Goal: Contribute content: Contribute content

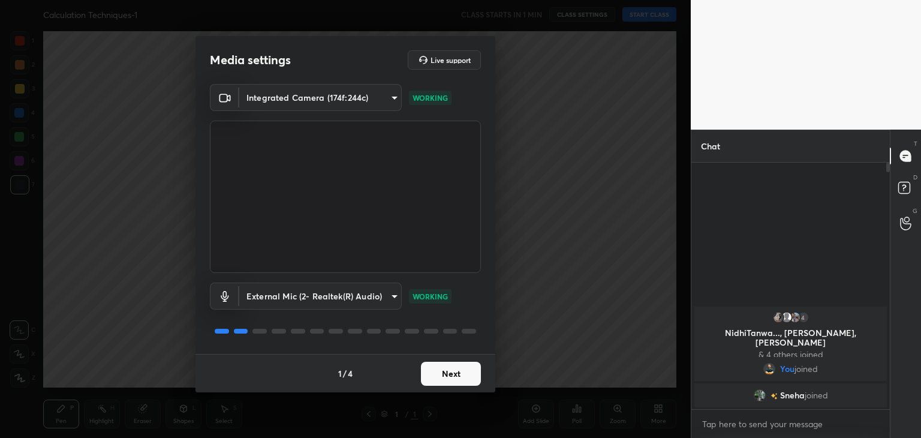
click at [456, 375] on button "Next" at bounding box center [451, 374] width 60 height 24
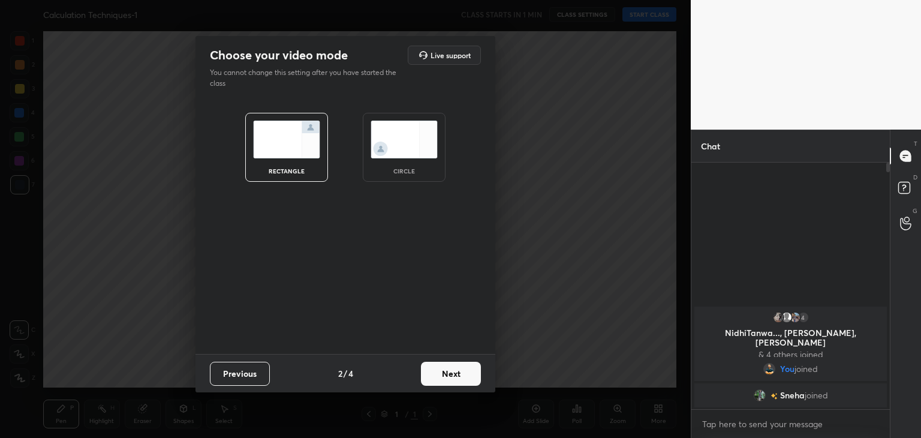
click at [456, 375] on button "Next" at bounding box center [451, 374] width 60 height 24
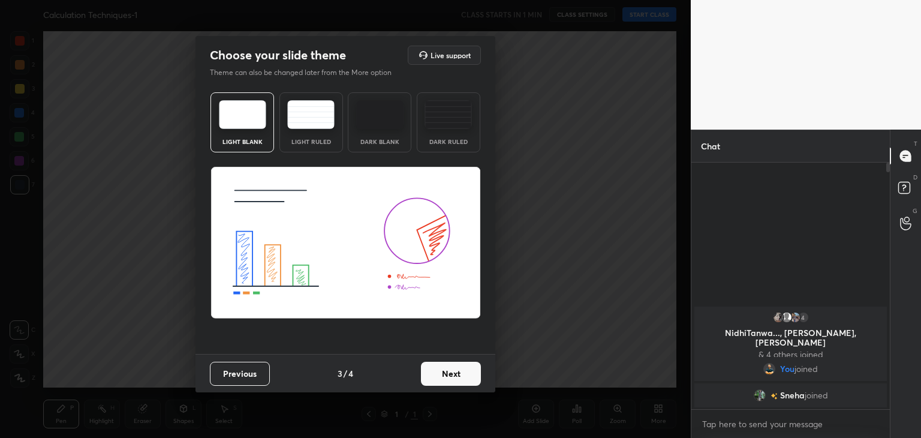
click at [456, 375] on button "Next" at bounding box center [451, 374] width 60 height 24
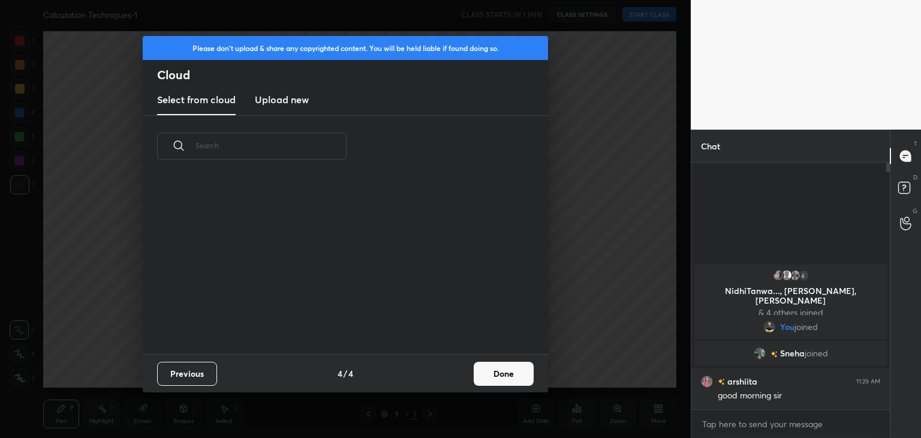
scroll to position [178, 385]
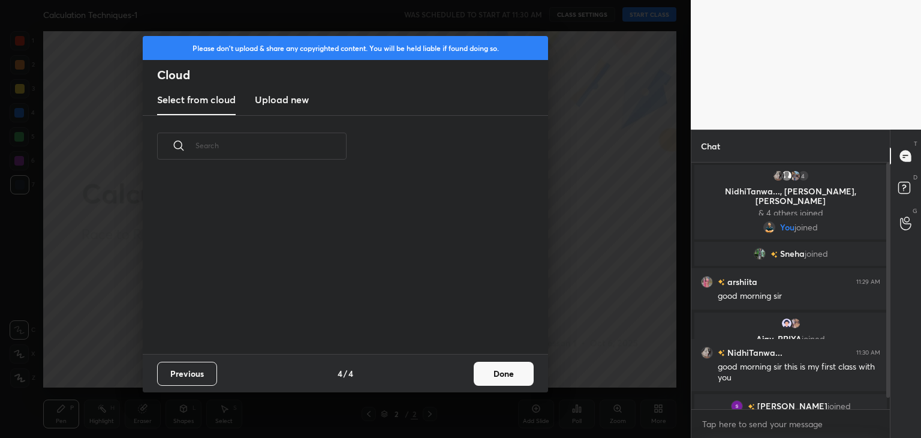
click at [306, 95] on h3 "Upload new" at bounding box center [282, 99] width 54 height 14
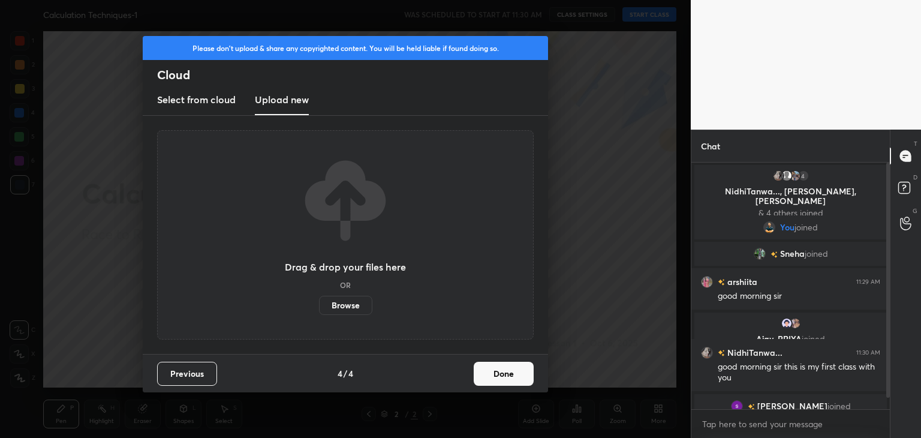
click at [333, 296] on label "Browse" at bounding box center [345, 305] width 53 height 19
click at [319, 296] on input "Browse" at bounding box center [319, 305] width 0 height 19
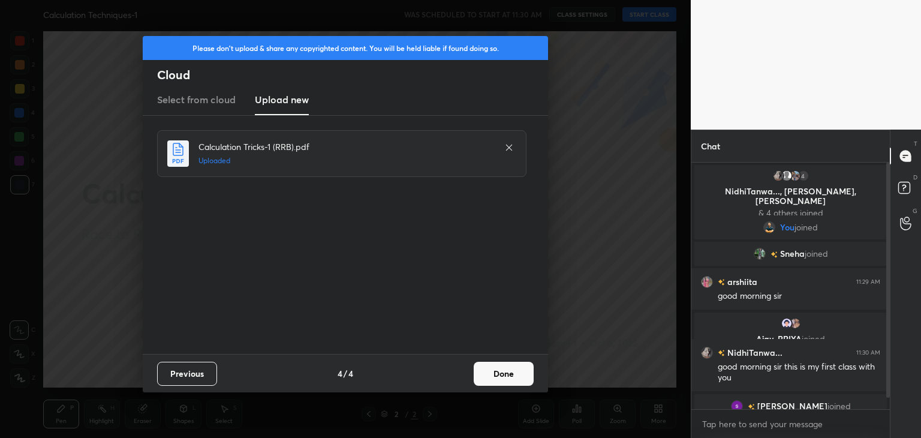
click at [503, 369] on button "Done" at bounding box center [504, 374] width 60 height 24
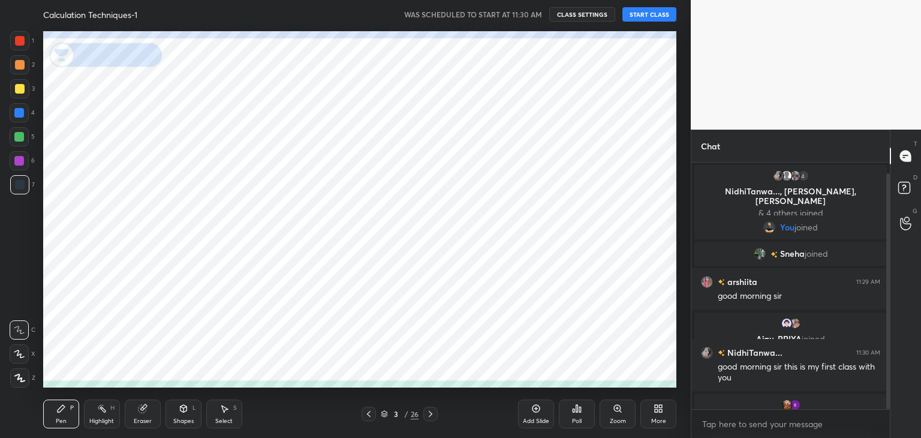
scroll to position [11, 0]
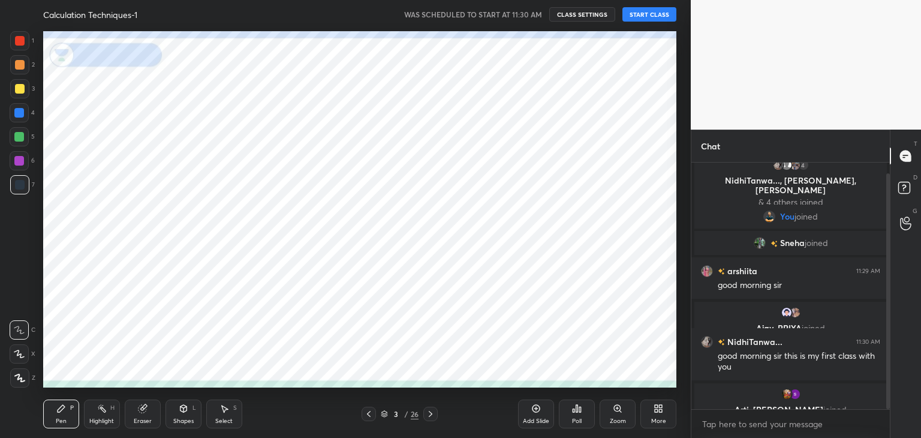
drag, startPoint x: 889, startPoint y: 280, endPoint x: 894, endPoint y: 305, distance: 25.8
click at [894, 305] on div "Chat 4 NidhiTanwa..., Kishan, Soumajit & 4 others joined You joined Sneha joine…" at bounding box center [806, 284] width 230 height 308
click at [645, 17] on button "START CLASS" at bounding box center [649, 14] width 54 height 14
click at [21, 359] on div at bounding box center [19, 353] width 19 height 19
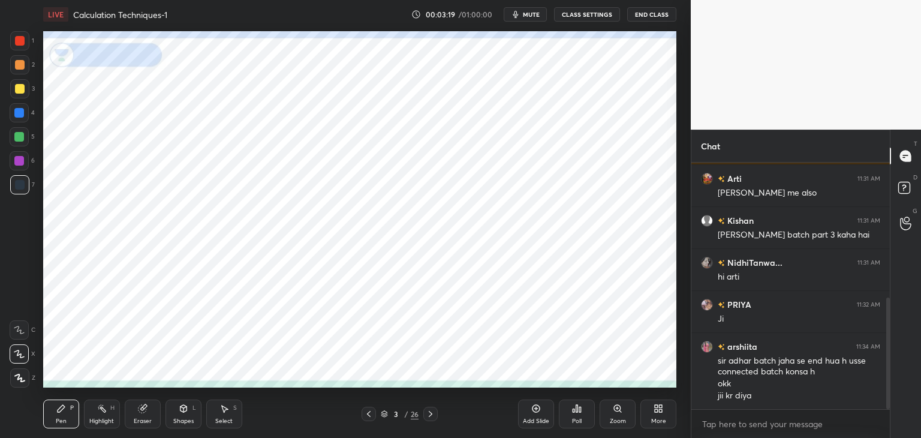
scroll to position [350, 0]
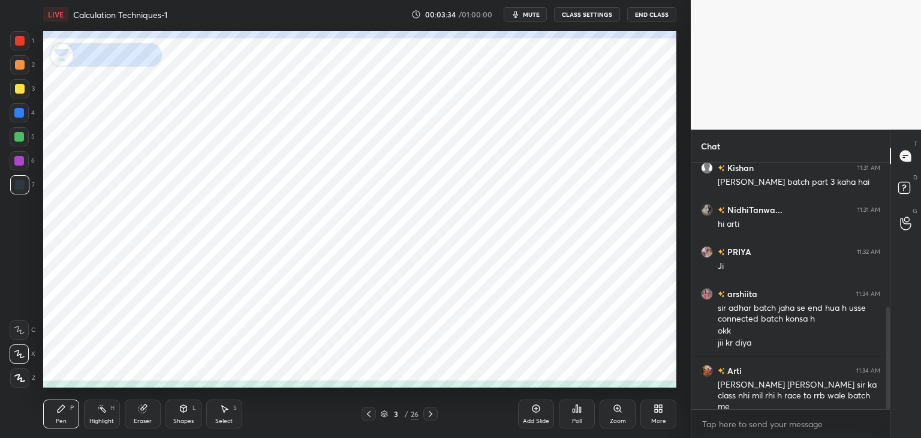
click at [146, 416] on div "Eraser" at bounding box center [143, 413] width 36 height 29
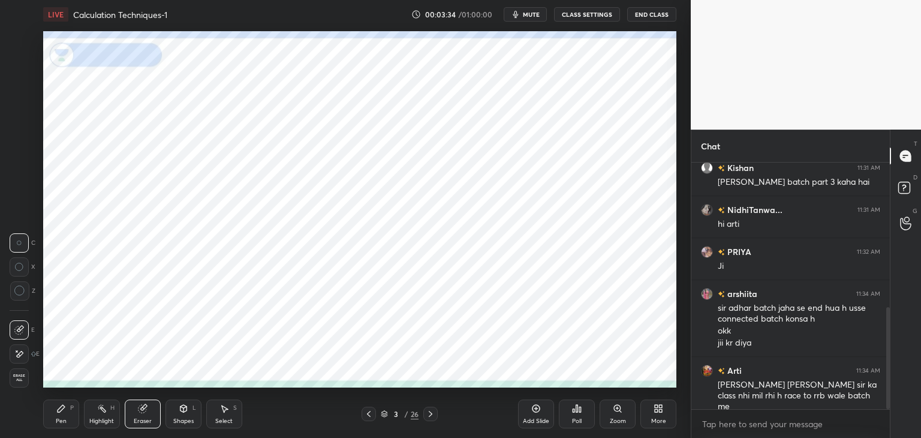
click at [145, 405] on icon at bounding box center [143, 407] width 7 height 6
click at [27, 377] on span "Erase all" at bounding box center [19, 378] width 18 height 8
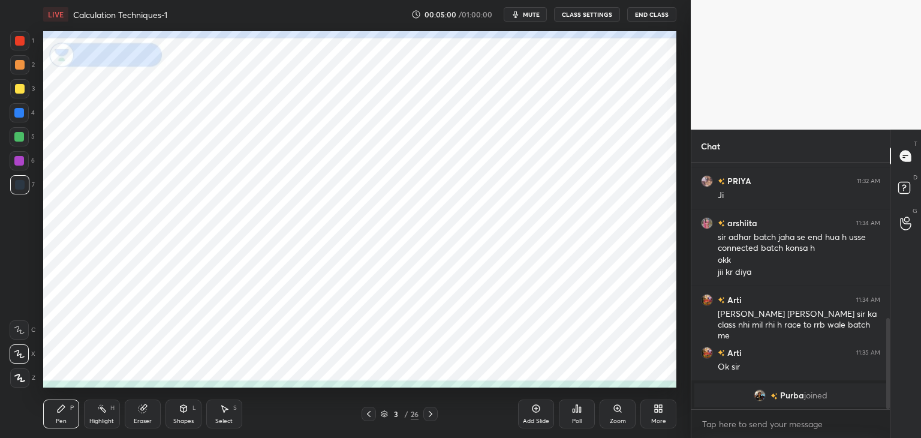
scroll to position [492, 0]
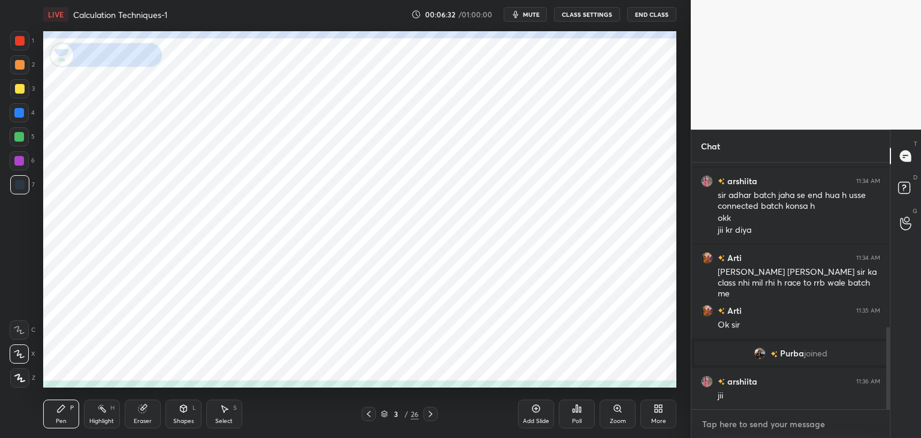
type textarea "x"
click at [806, 425] on textarea at bounding box center [790, 423] width 179 height 19
paste textarea "[URL][DOMAIN_NAME]"
type textarea "[URL][DOMAIN_NAME]"
type textarea "x"
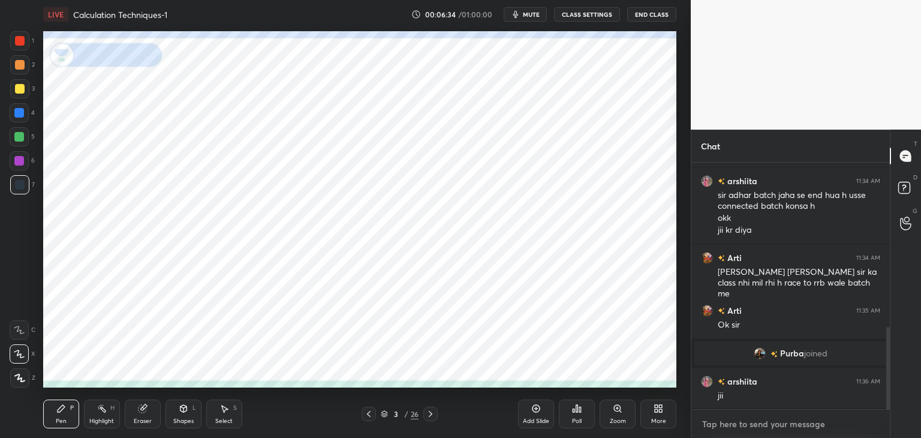
scroll to position [570, 0]
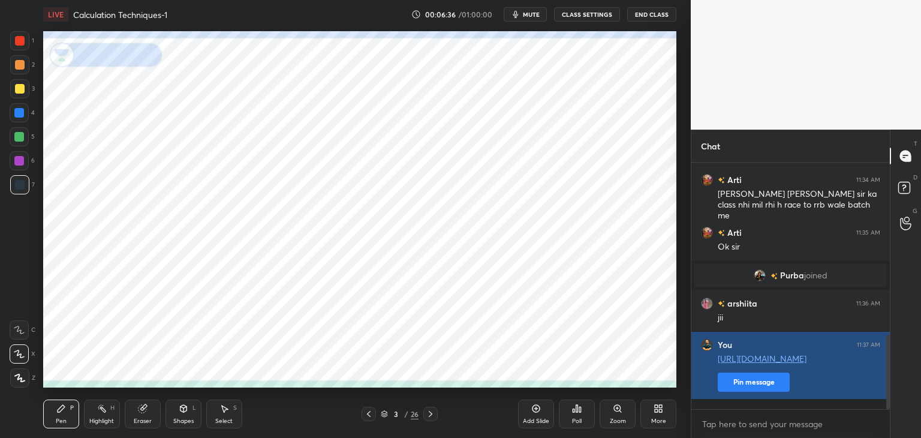
click at [781, 392] on button "Pin message" at bounding box center [754, 381] width 72 height 19
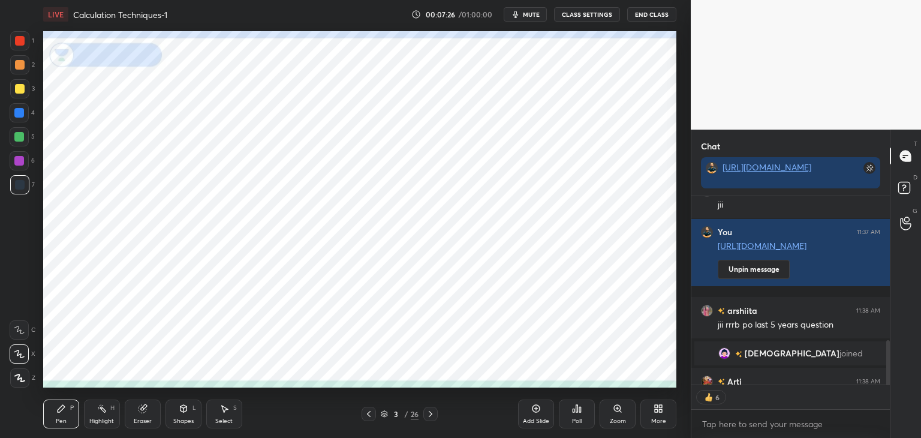
scroll to position [763, 0]
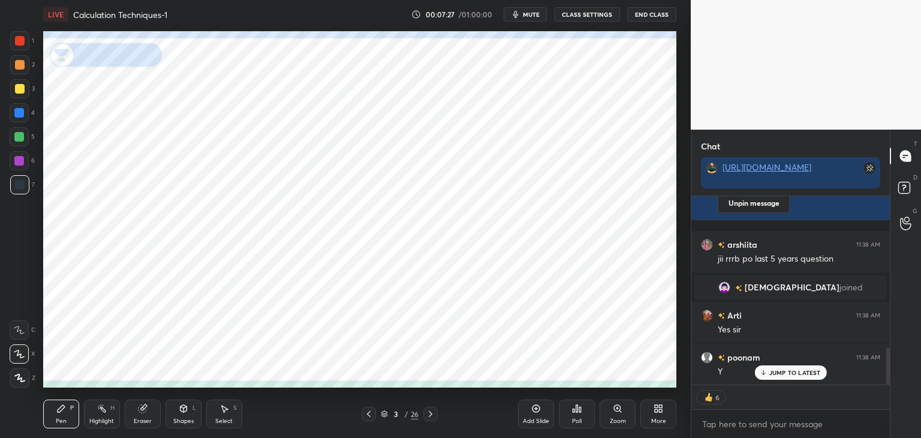
click at [146, 416] on div "Eraser" at bounding box center [143, 413] width 36 height 29
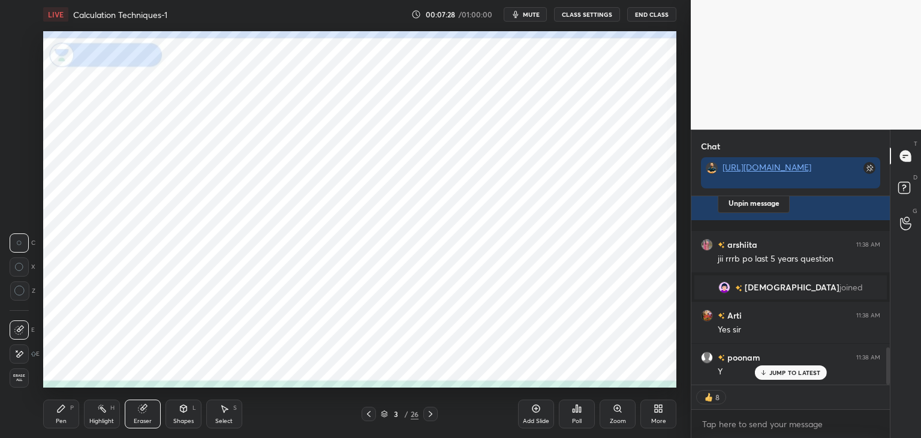
click at [22, 380] on span "Erase all" at bounding box center [19, 378] width 18 height 8
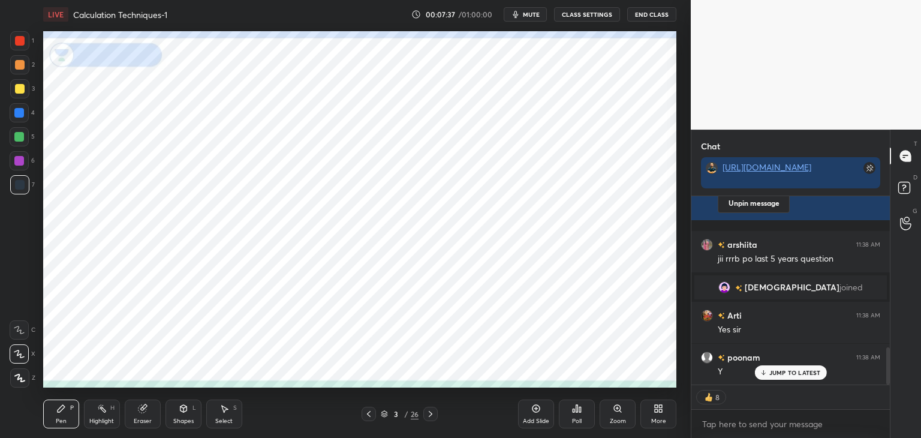
scroll to position [209, 195]
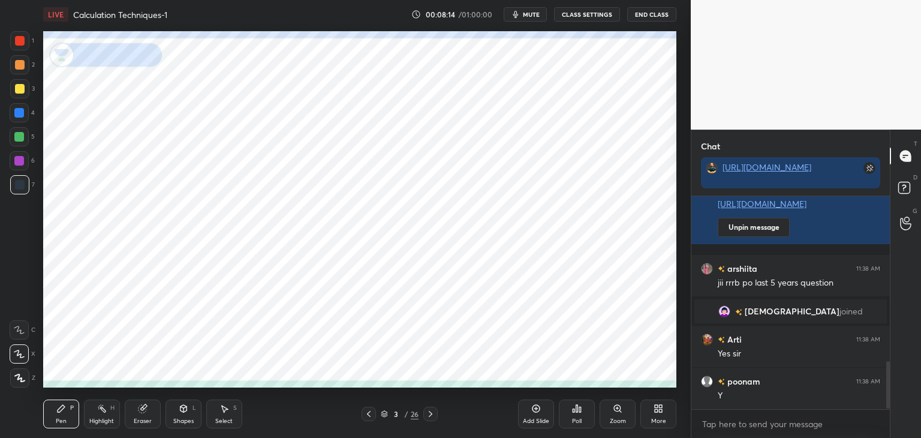
click at [18, 38] on div at bounding box center [20, 41] width 10 height 10
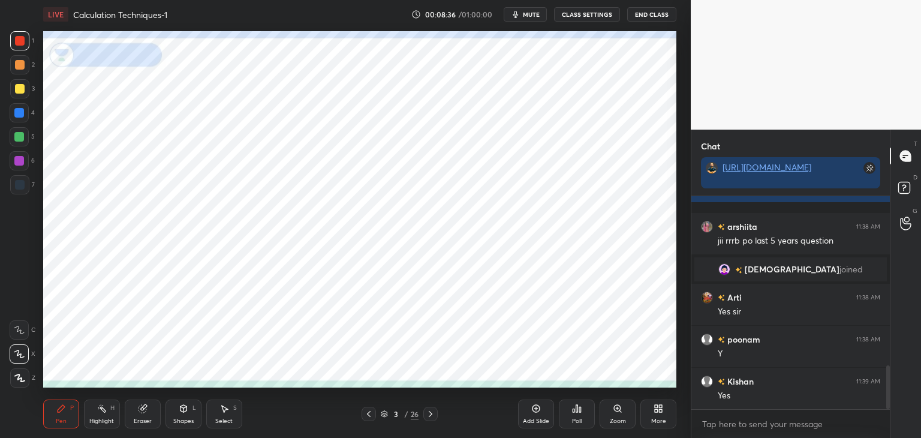
scroll to position [823, 0]
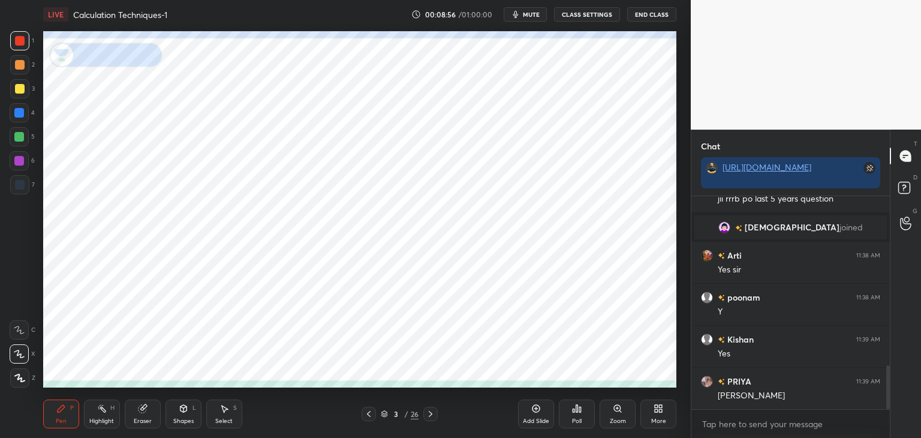
click at [22, 182] on div at bounding box center [20, 185] width 10 height 10
click at [150, 409] on div "Eraser" at bounding box center [143, 413] width 36 height 29
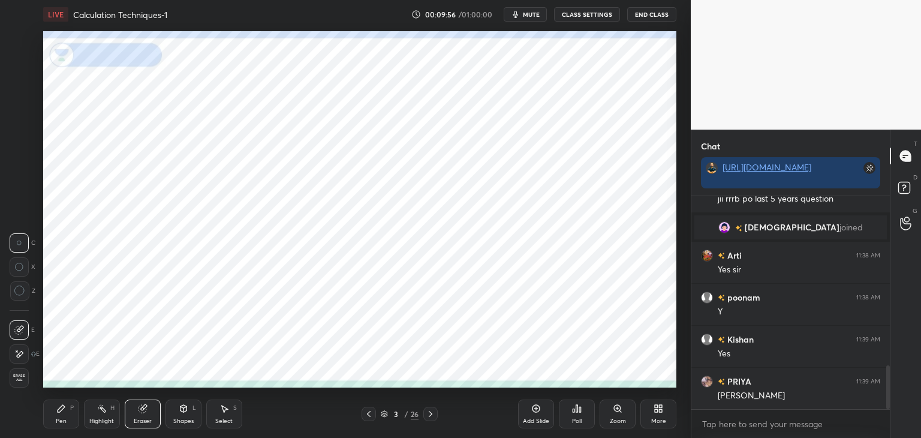
click at [26, 291] on div at bounding box center [19, 290] width 19 height 19
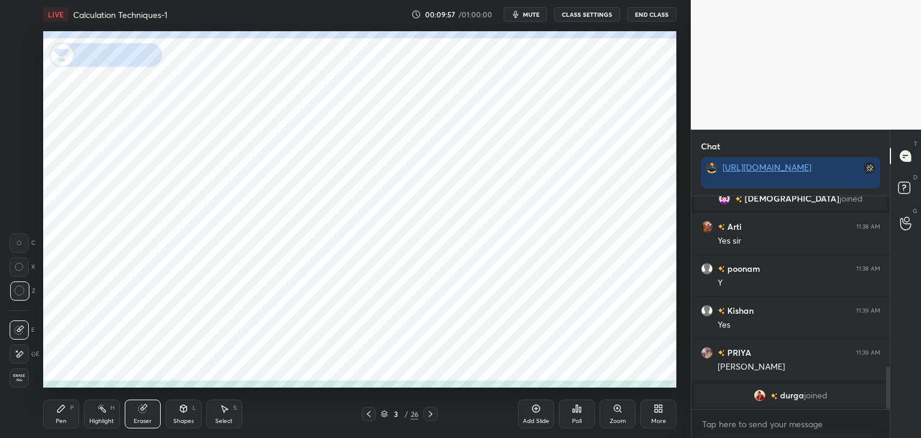
click at [434, 413] on icon at bounding box center [431, 414] width 10 height 10
click at [58, 418] on div "Pen" at bounding box center [61, 421] width 11 height 6
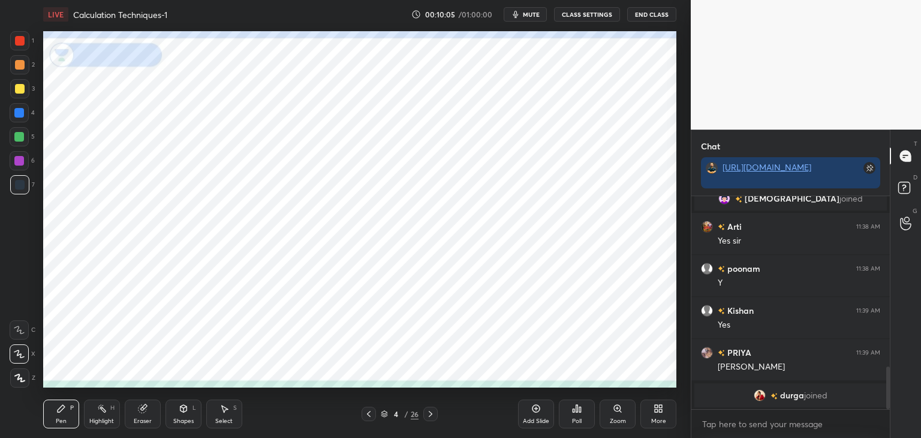
click at [14, 44] on div at bounding box center [19, 40] width 19 height 19
click at [22, 114] on div at bounding box center [19, 113] width 10 height 10
click at [22, 39] on div at bounding box center [20, 41] width 10 height 10
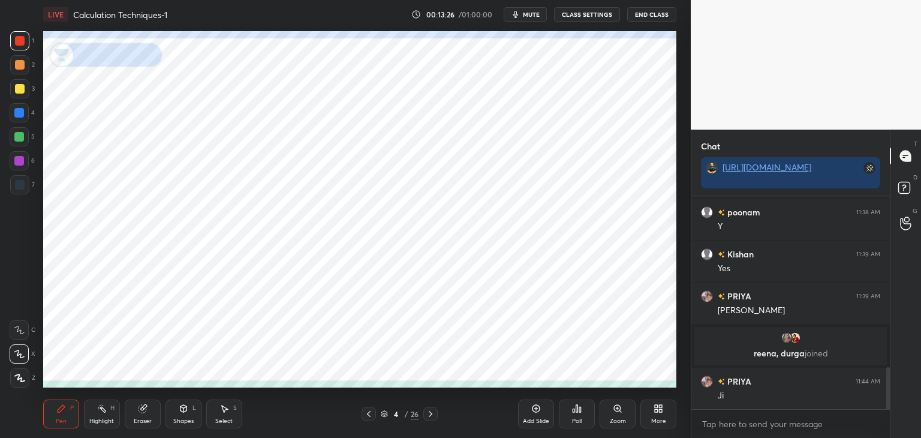
scroll to position [864, 0]
click at [534, 408] on icon at bounding box center [536, 409] width 4 height 4
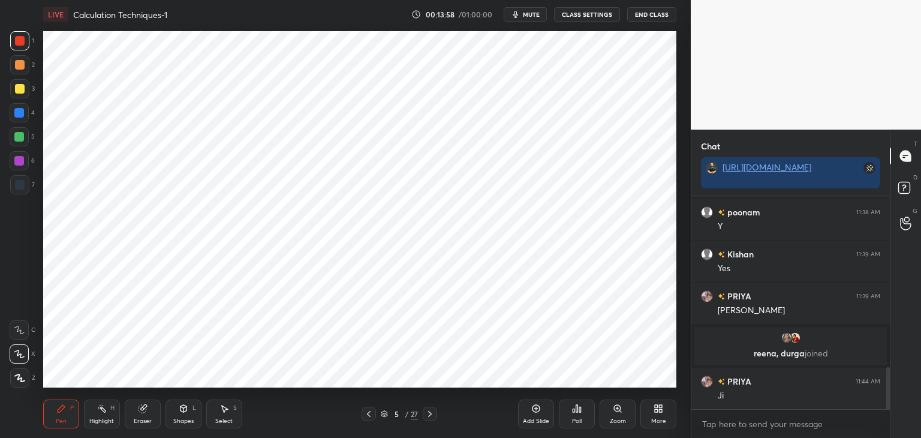
click at [24, 179] on div at bounding box center [19, 184] width 19 height 19
click at [21, 44] on div at bounding box center [20, 41] width 10 height 10
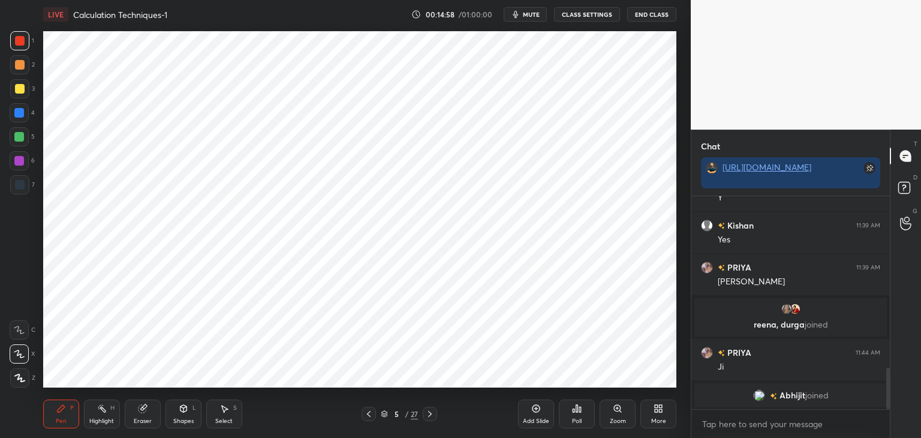
click at [185, 412] on icon at bounding box center [184, 409] width 10 height 10
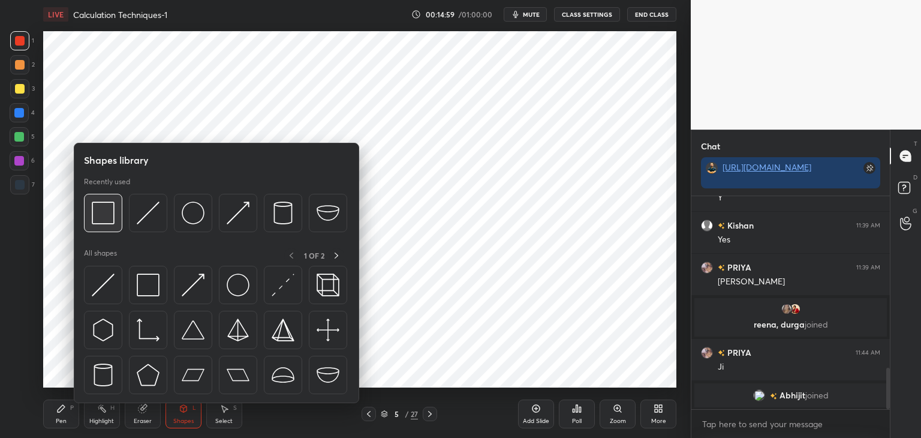
click at [101, 214] on img at bounding box center [103, 212] width 23 height 23
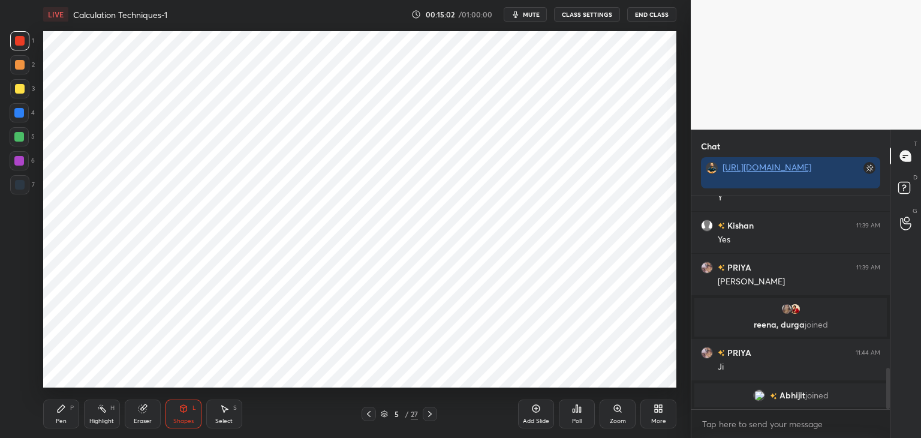
click at [65, 410] on icon at bounding box center [61, 409] width 10 height 10
click at [185, 411] on icon at bounding box center [184, 408] width 7 height 7
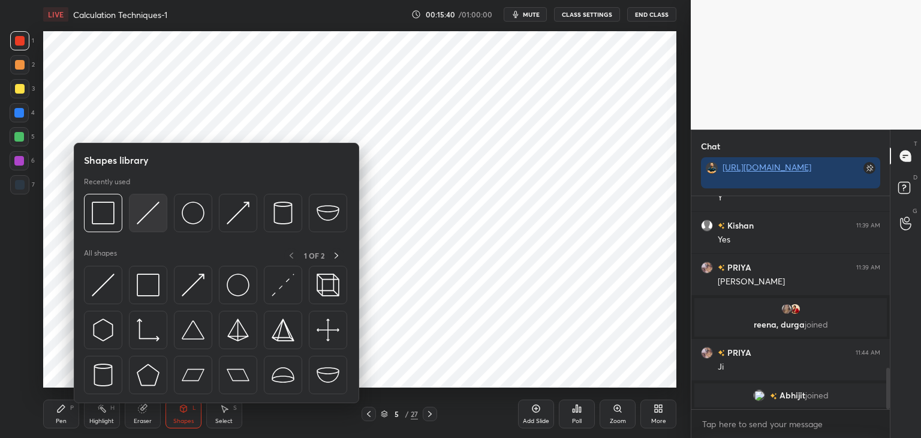
click at [142, 210] on img at bounding box center [148, 212] width 23 height 23
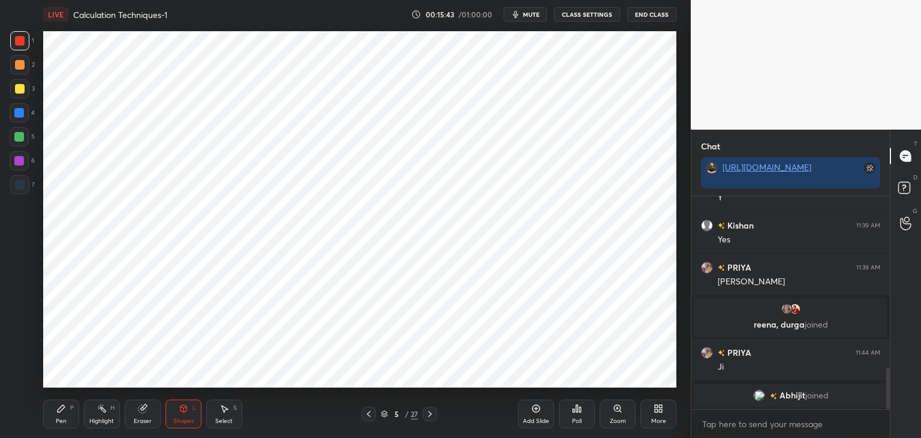
click at [64, 416] on div "Pen P" at bounding box center [61, 413] width 36 height 29
click at [20, 178] on div at bounding box center [19, 184] width 19 height 19
click at [22, 115] on div at bounding box center [19, 113] width 10 height 10
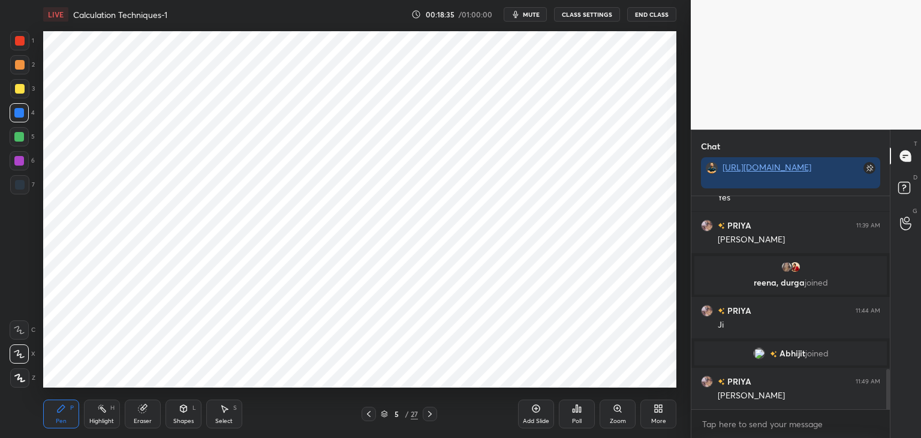
click at [432, 414] on icon at bounding box center [430, 414] width 10 height 10
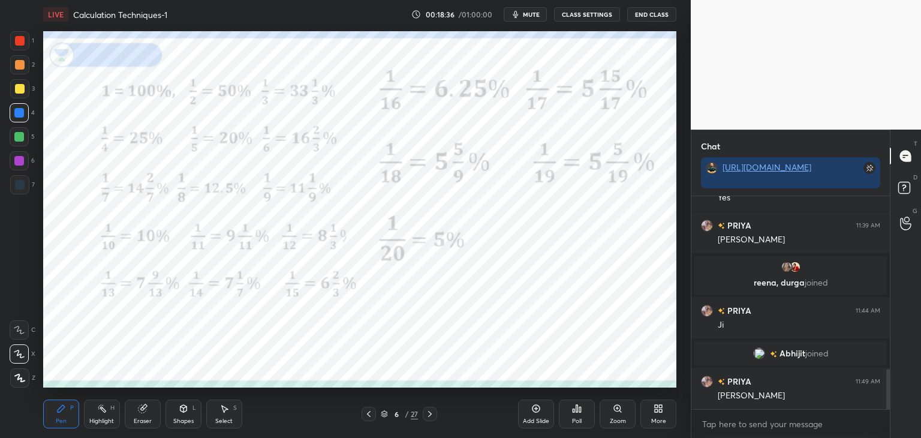
click at [367, 411] on icon at bounding box center [369, 414] width 10 height 10
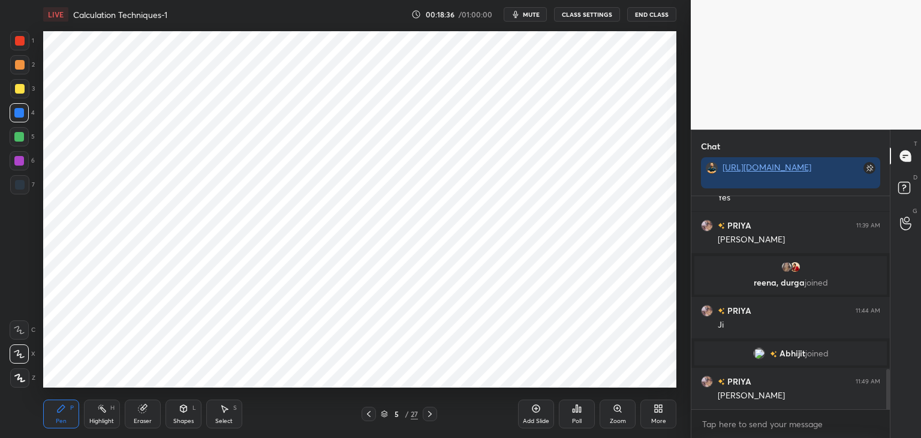
scroll to position [963, 0]
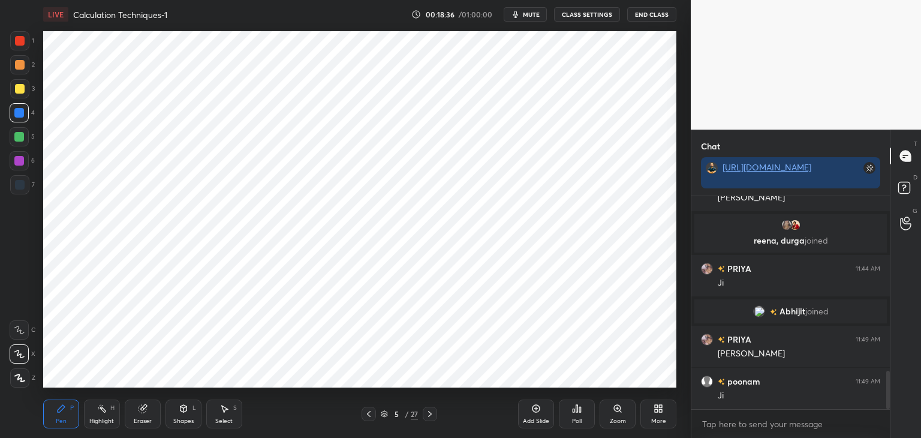
click at [536, 408] on icon at bounding box center [536, 409] width 4 height 4
click at [22, 41] on div at bounding box center [20, 41] width 10 height 10
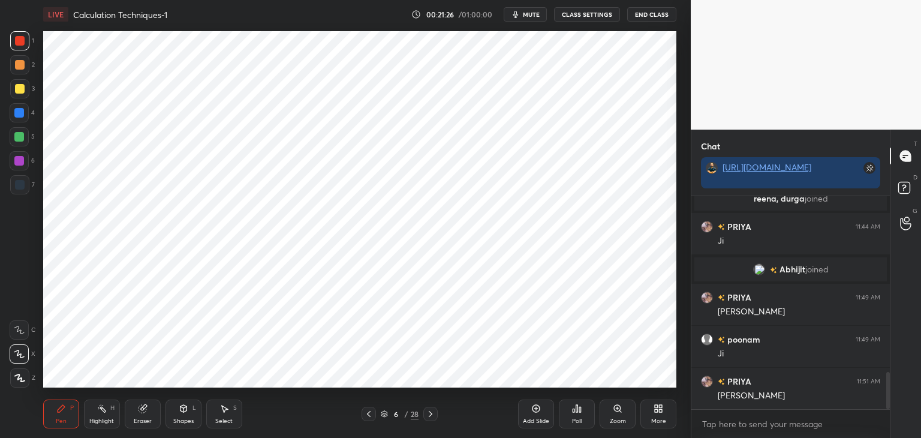
click at [534, 407] on icon at bounding box center [536, 409] width 10 height 10
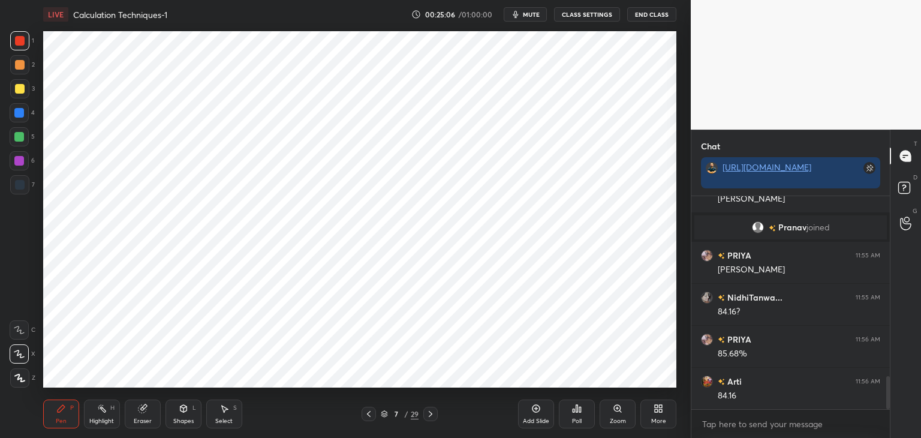
click at [531, 9] on button "mute" at bounding box center [525, 14] width 43 height 14
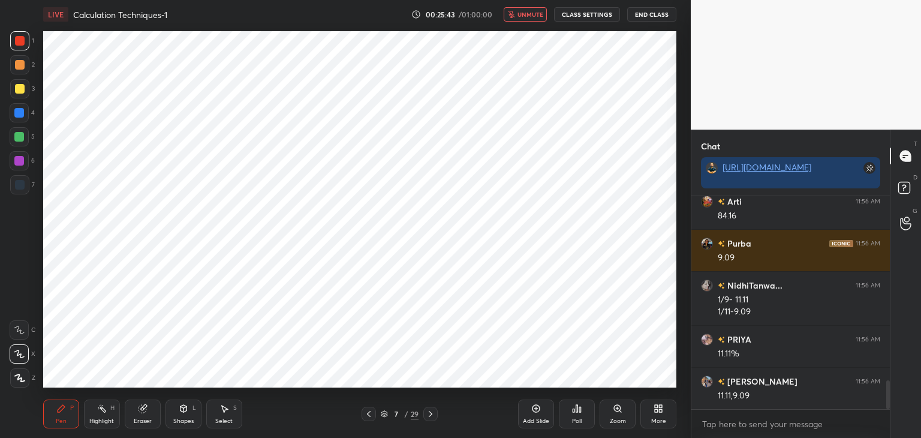
scroll to position [1376, 0]
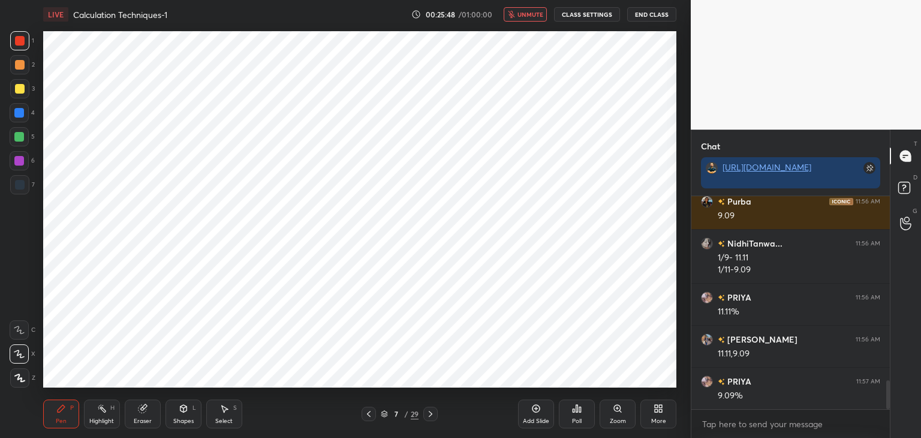
click at [527, 16] on span "unmute" at bounding box center [531, 14] width 26 height 8
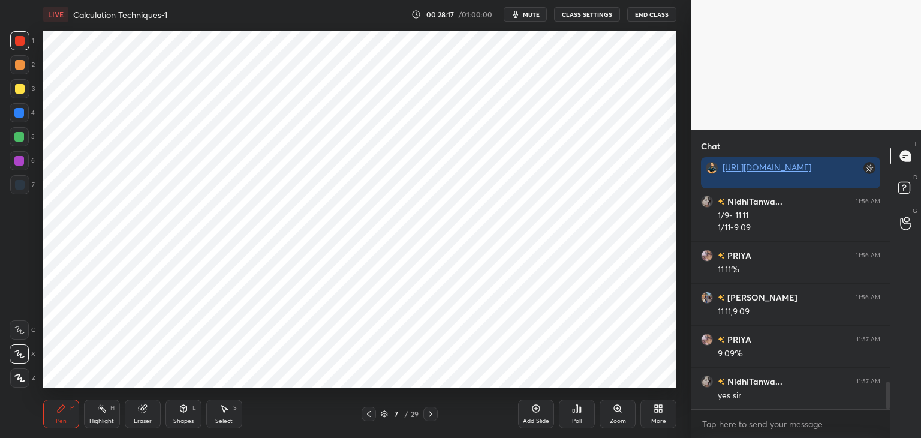
click at [535, 413] on icon at bounding box center [536, 409] width 10 height 10
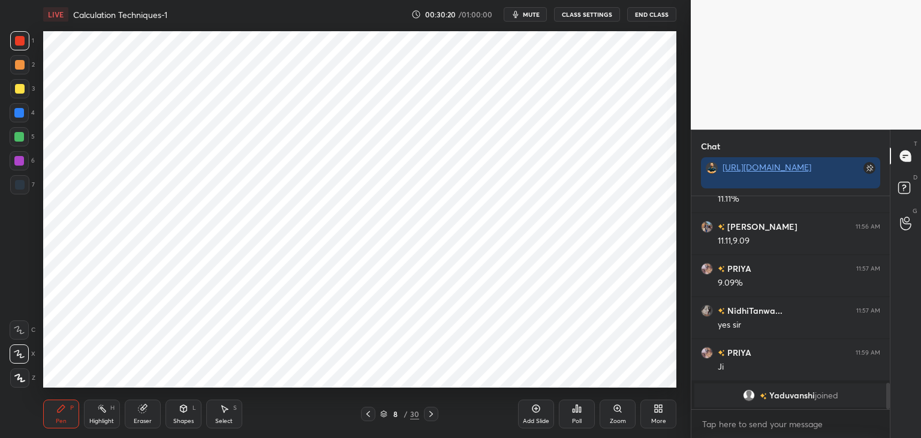
scroll to position [1294, 0]
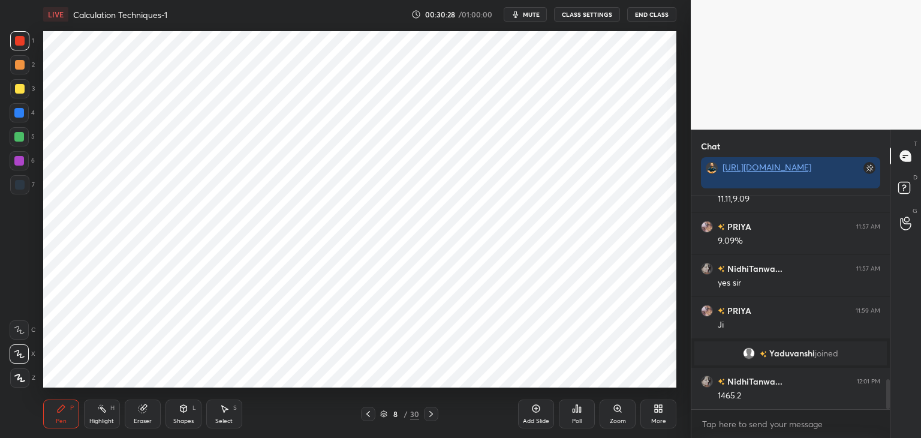
click at [365, 413] on icon at bounding box center [368, 414] width 10 height 10
click at [435, 416] on div at bounding box center [431, 414] width 14 height 14
click at [435, 411] on icon at bounding box center [431, 414] width 10 height 10
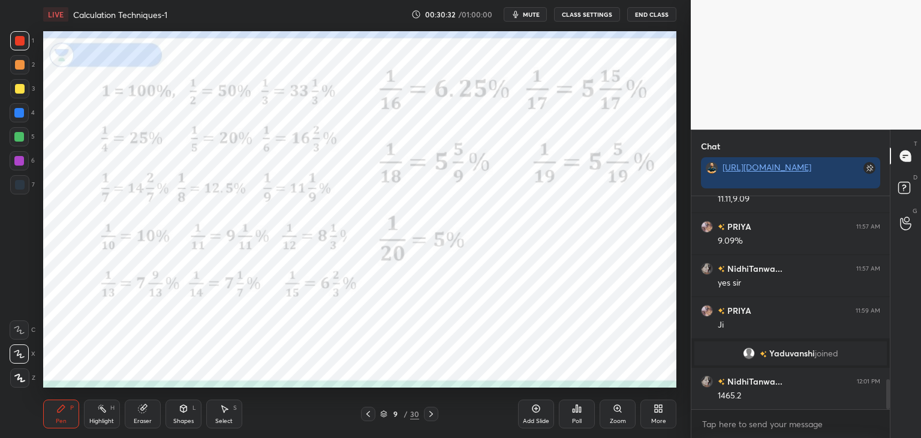
click at [368, 415] on icon at bounding box center [368, 414] width 4 height 6
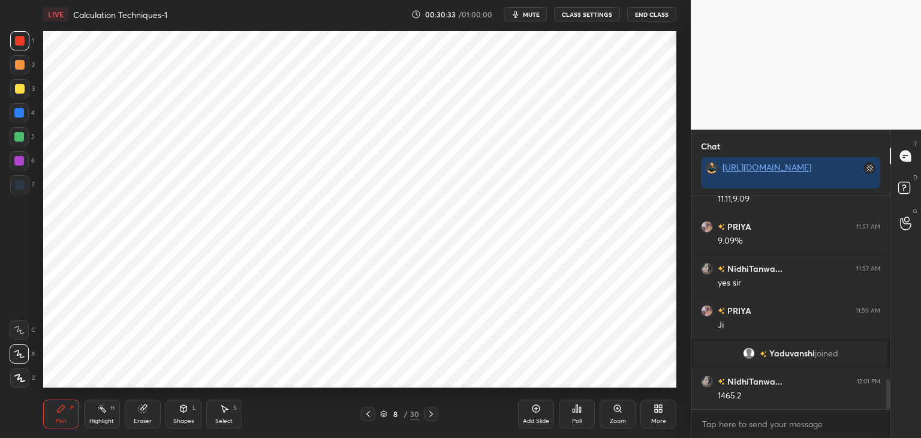
click at [524, 404] on div "Add Slide" at bounding box center [536, 413] width 36 height 29
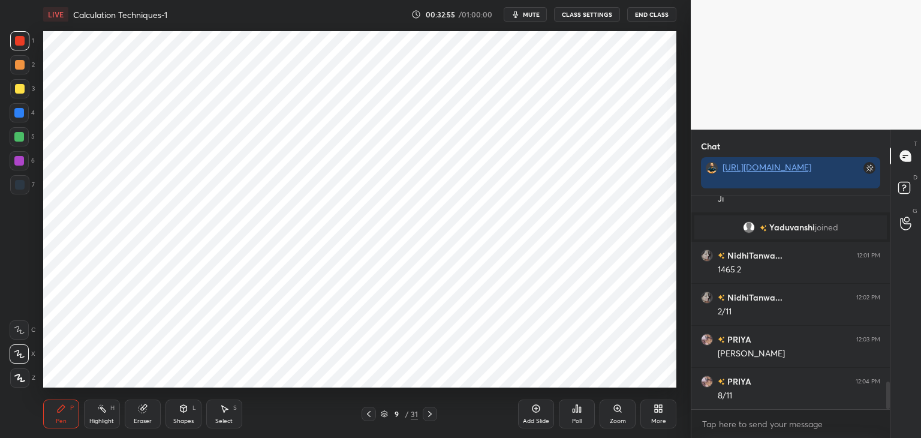
scroll to position [1449, 0]
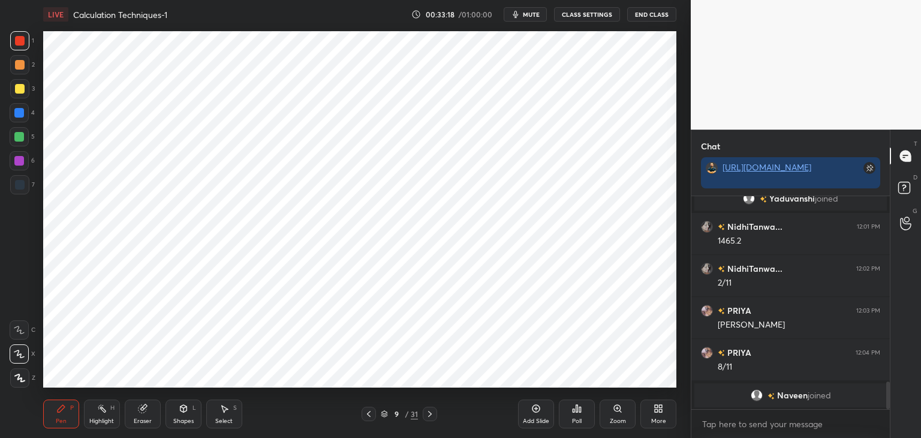
click at [535, 413] on icon at bounding box center [536, 409] width 10 height 10
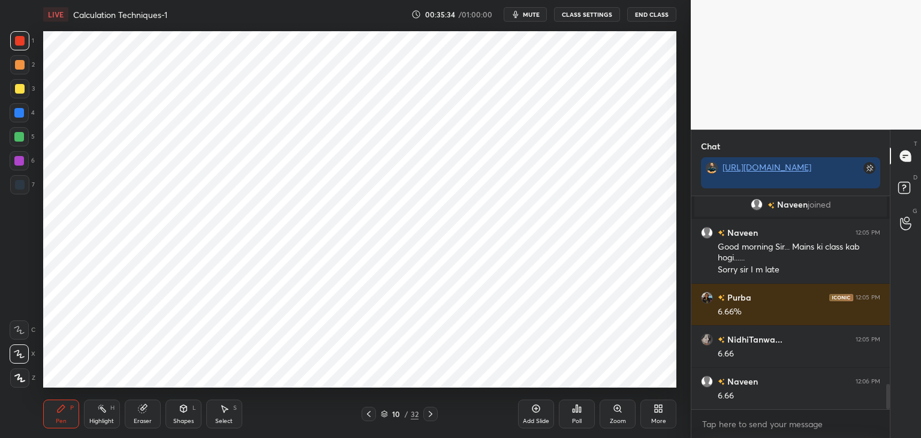
scroll to position [1647, 0]
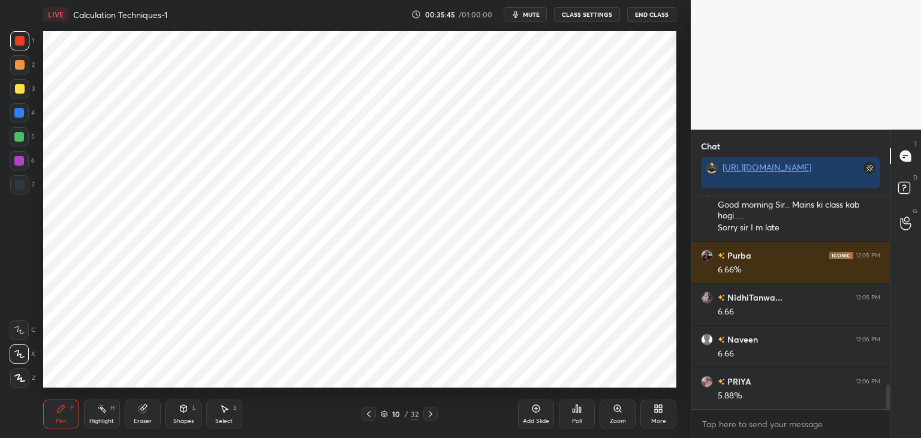
click at [369, 413] on icon at bounding box center [369, 414] width 10 height 10
click at [437, 416] on div "9 / 32" at bounding box center [399, 414] width 237 height 14
click at [433, 412] on icon at bounding box center [431, 414] width 10 height 10
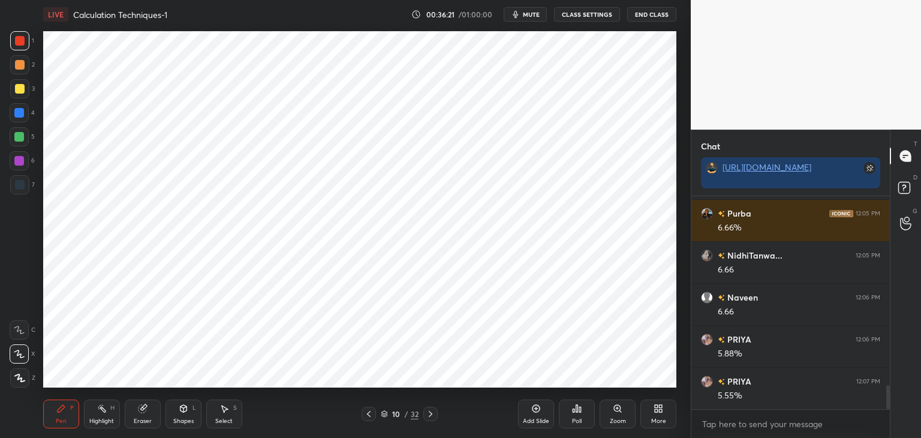
scroll to position [1701, 0]
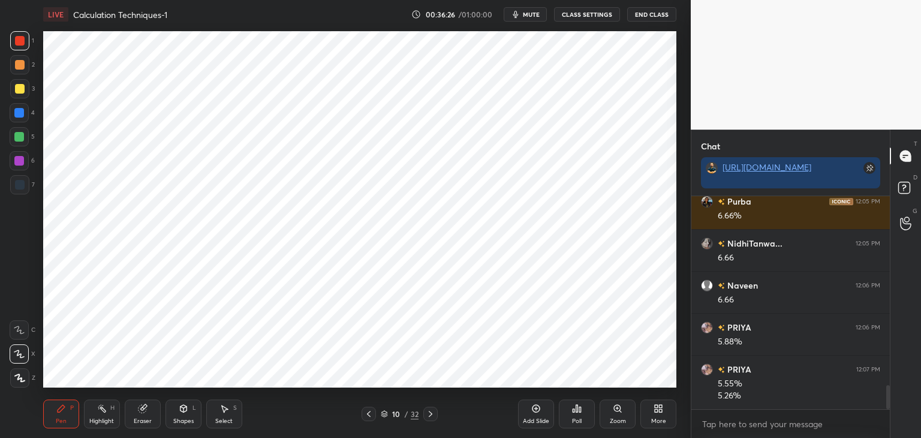
click at [365, 414] on icon at bounding box center [369, 414] width 10 height 10
click at [367, 411] on icon at bounding box center [369, 414] width 10 height 10
click at [368, 411] on icon at bounding box center [369, 414] width 10 height 10
click at [372, 411] on icon at bounding box center [369, 414] width 10 height 10
click at [369, 415] on icon at bounding box center [369, 414] width 10 height 10
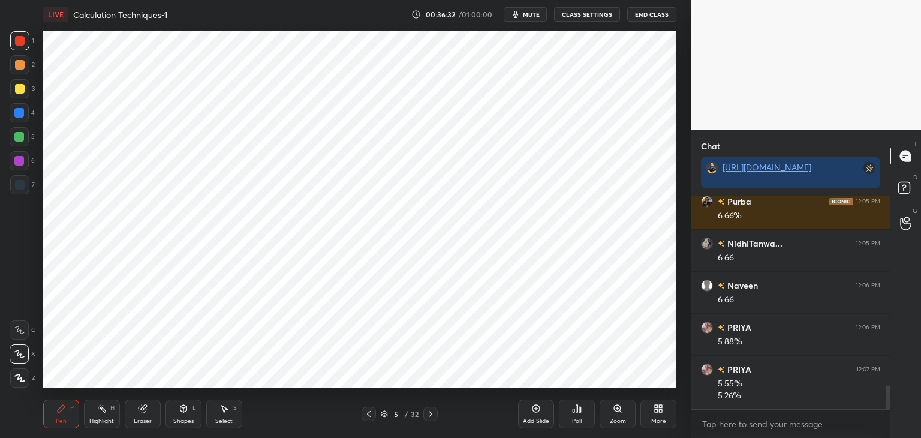
click at [433, 413] on icon at bounding box center [431, 414] width 10 height 10
click at [427, 417] on icon at bounding box center [431, 414] width 10 height 10
click at [149, 406] on div "Eraser" at bounding box center [143, 413] width 36 height 29
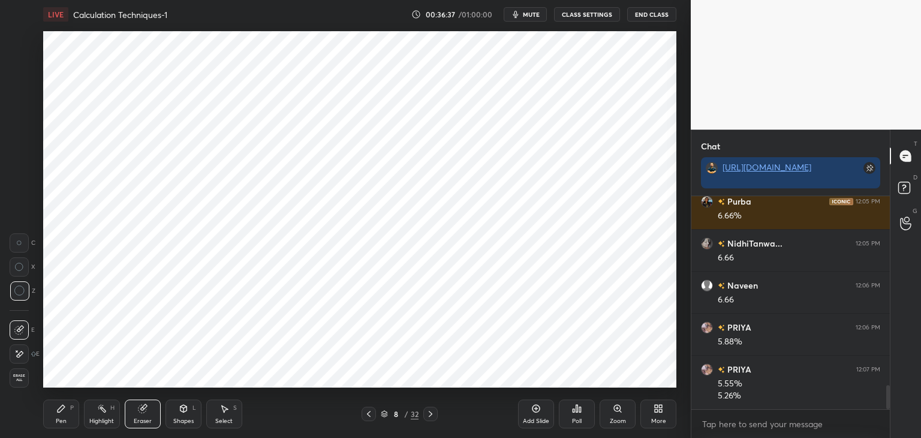
click at [435, 414] on div at bounding box center [430, 414] width 14 height 14
click at [434, 415] on icon at bounding box center [431, 414] width 10 height 10
click at [436, 417] on div at bounding box center [430, 414] width 14 height 14
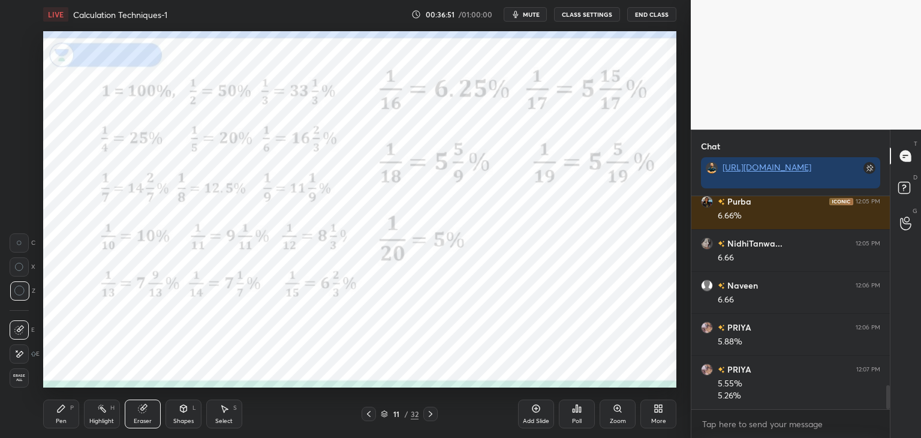
click at [64, 416] on div "Pen P" at bounding box center [61, 413] width 36 height 29
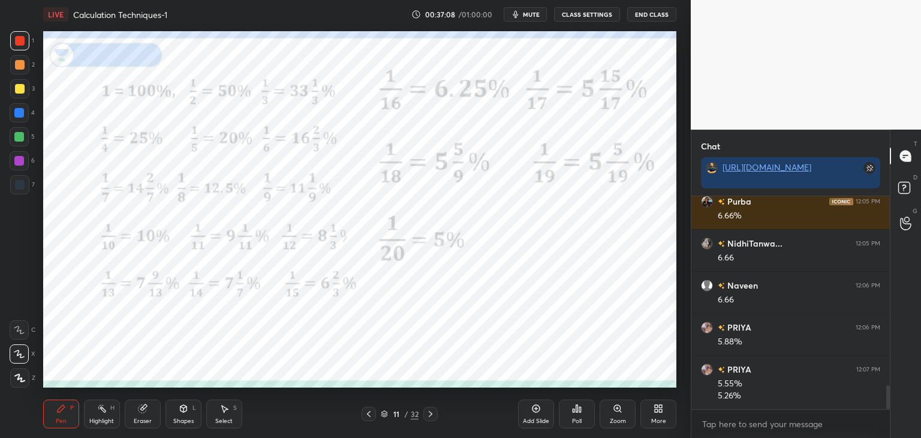
click at [427, 415] on icon at bounding box center [431, 414] width 10 height 10
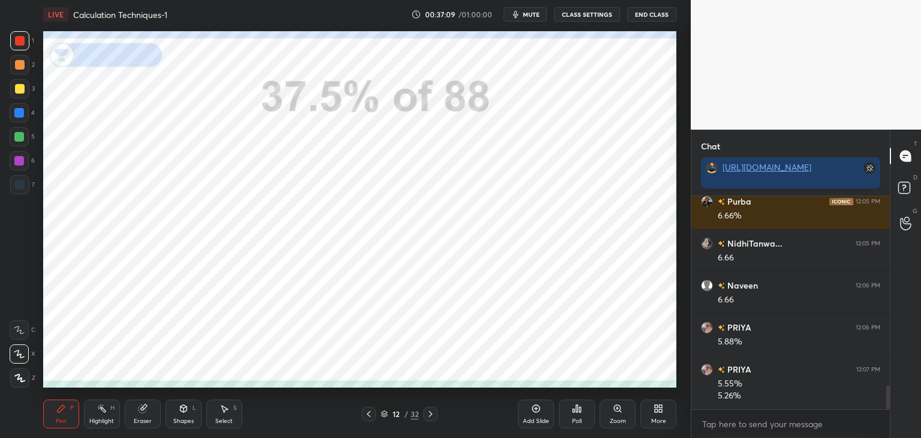
click at [367, 417] on icon at bounding box center [369, 414] width 10 height 10
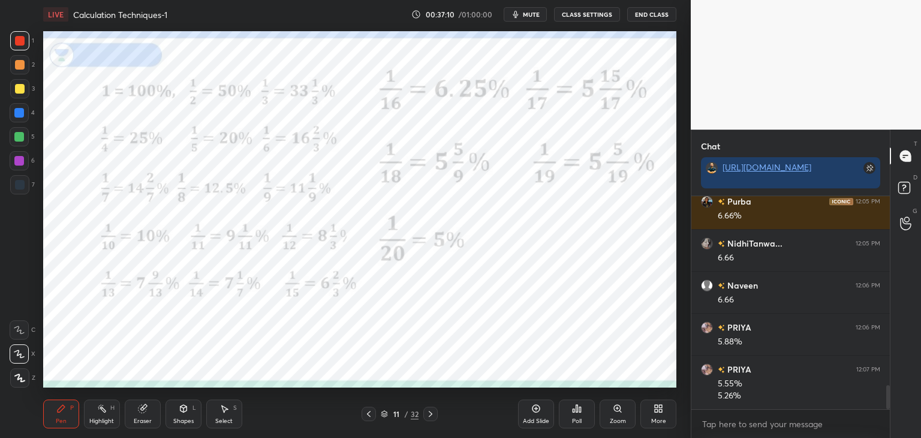
click at [435, 418] on div at bounding box center [430, 414] width 14 height 14
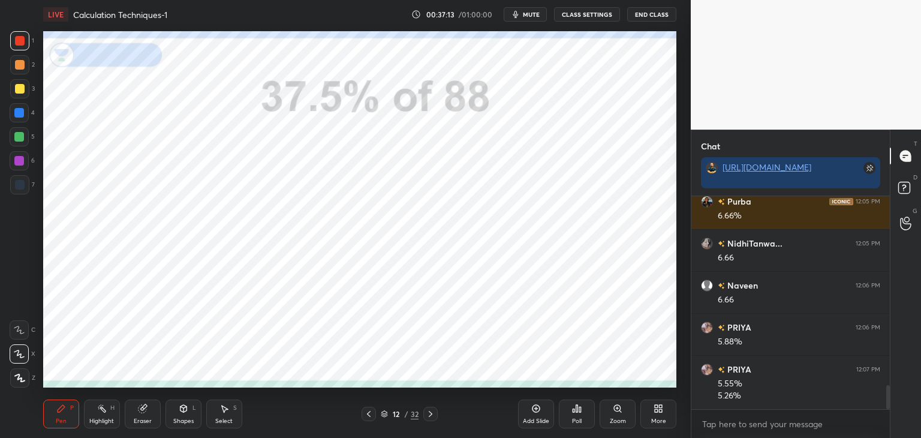
click at [56, 413] on icon at bounding box center [61, 409] width 10 height 10
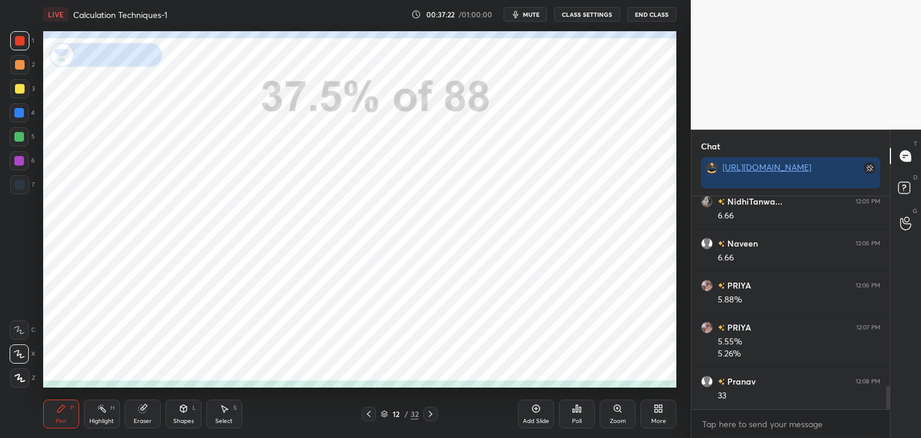
scroll to position [1785, 0]
click at [434, 414] on icon at bounding box center [431, 414] width 10 height 10
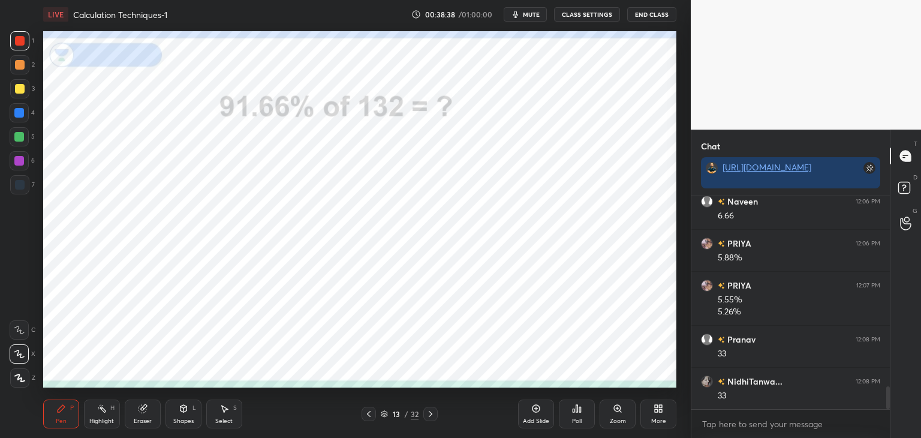
scroll to position [1827, 0]
click at [433, 416] on icon at bounding box center [431, 414] width 10 height 10
click at [367, 416] on icon at bounding box center [369, 414] width 10 height 10
click at [537, 412] on icon at bounding box center [537, 409] width 8 height 8
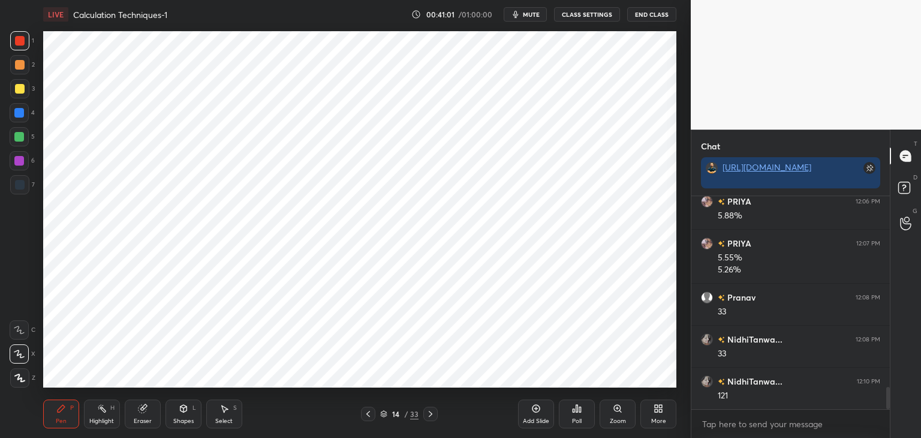
click at [22, 181] on div at bounding box center [20, 185] width 10 height 10
click at [185, 409] on icon at bounding box center [184, 408] width 7 height 7
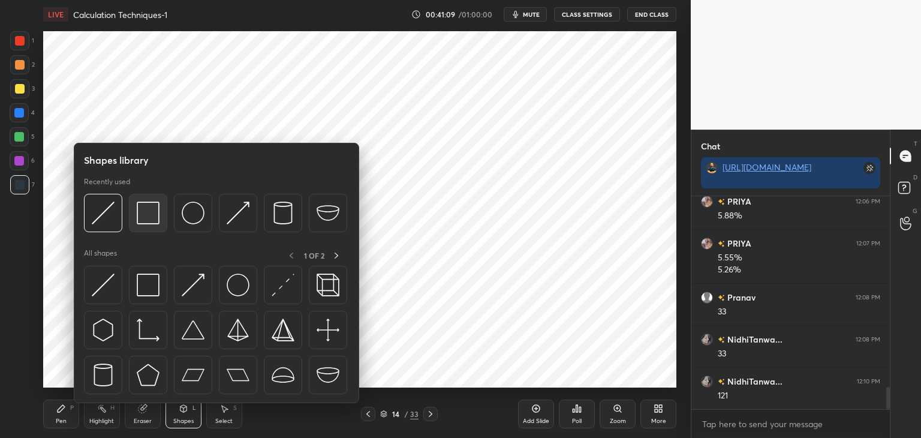
click at [154, 213] on img at bounding box center [148, 212] width 23 height 23
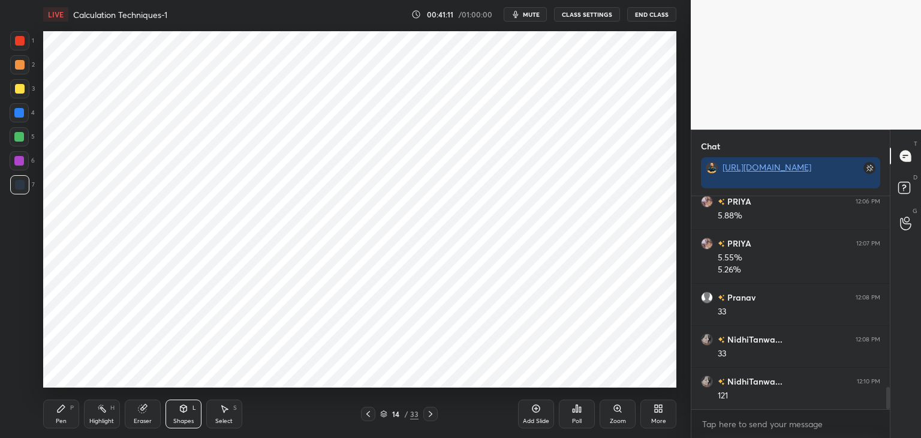
click at [64, 411] on icon at bounding box center [61, 409] width 10 height 10
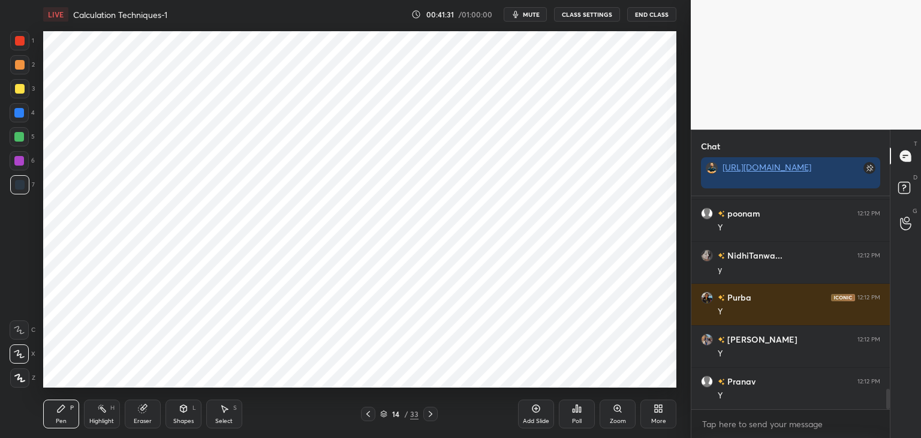
scroll to position [2079, 0]
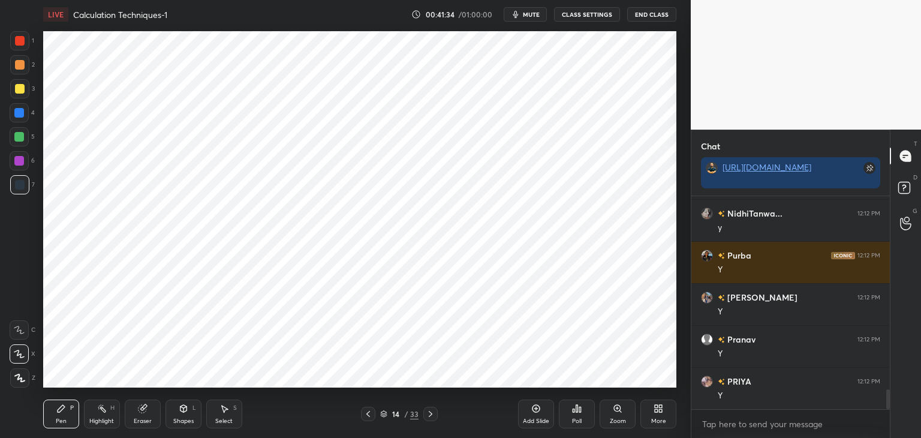
click at [20, 115] on div at bounding box center [19, 113] width 10 height 10
click at [22, 188] on div at bounding box center [20, 185] width 10 height 10
click at [142, 409] on icon at bounding box center [143, 409] width 8 height 8
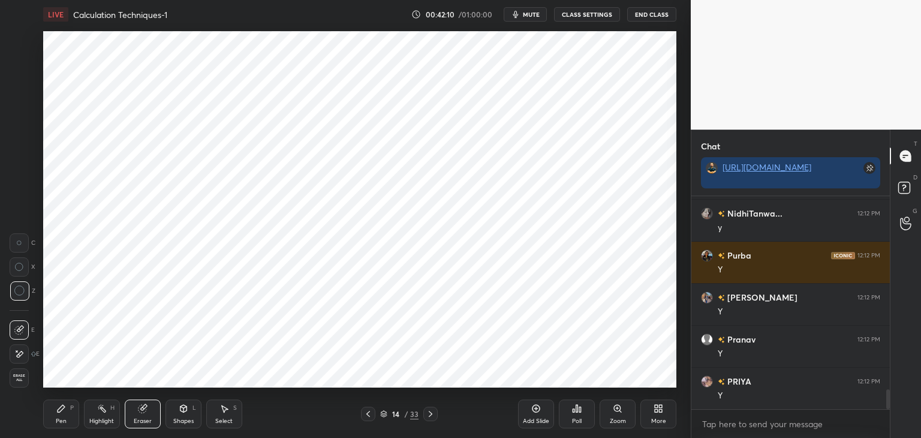
click at [58, 414] on div "Pen P" at bounding box center [61, 413] width 36 height 29
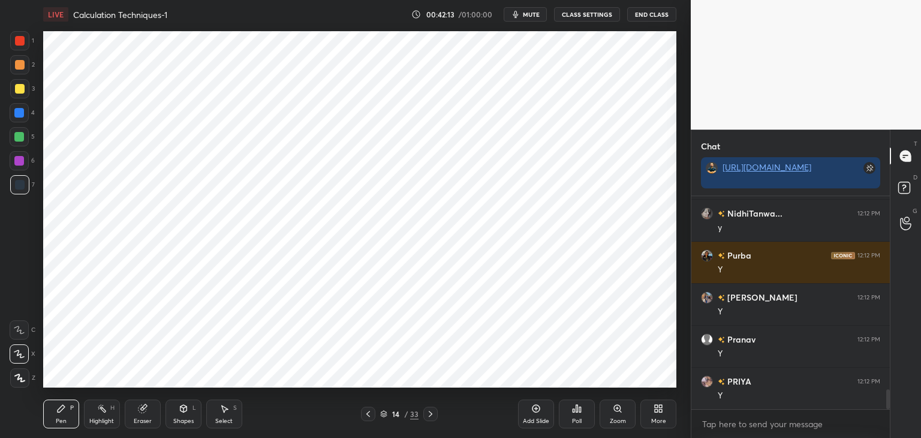
click at [17, 113] on div at bounding box center [19, 113] width 10 height 10
click at [140, 412] on icon at bounding box center [143, 409] width 8 height 8
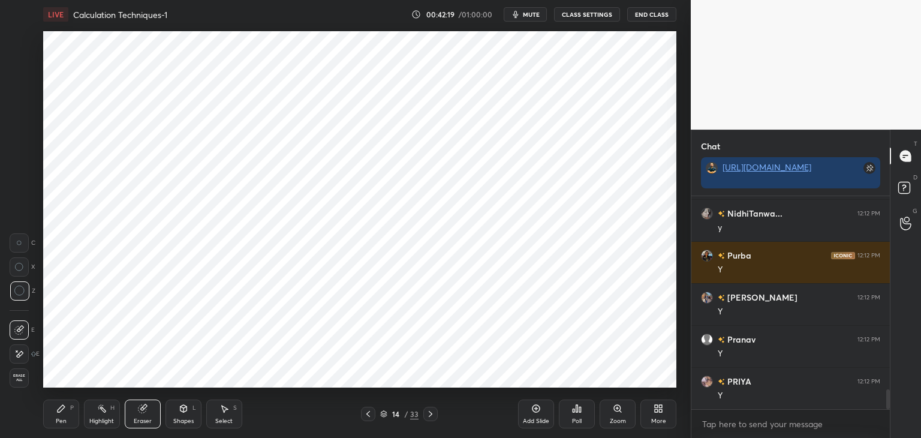
click at [71, 403] on div "Pen P" at bounding box center [61, 413] width 36 height 29
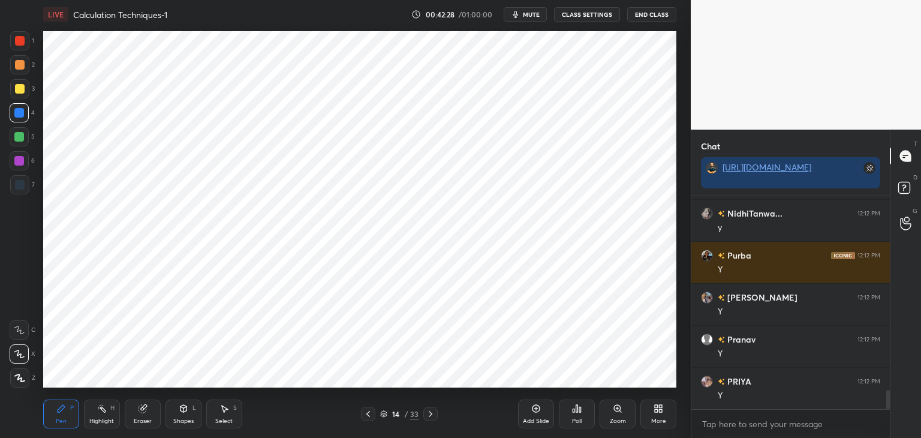
scroll to position [2121, 0]
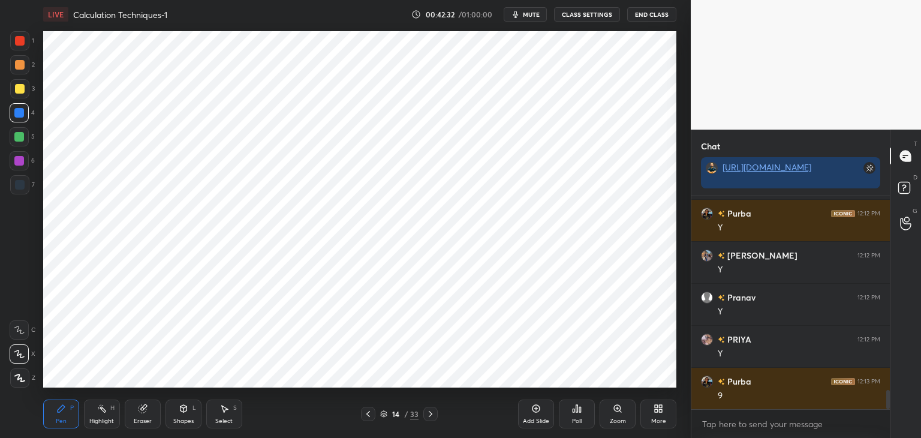
click at [21, 190] on div at bounding box center [20, 185] width 10 height 10
click at [431, 416] on icon at bounding box center [431, 414] width 10 height 10
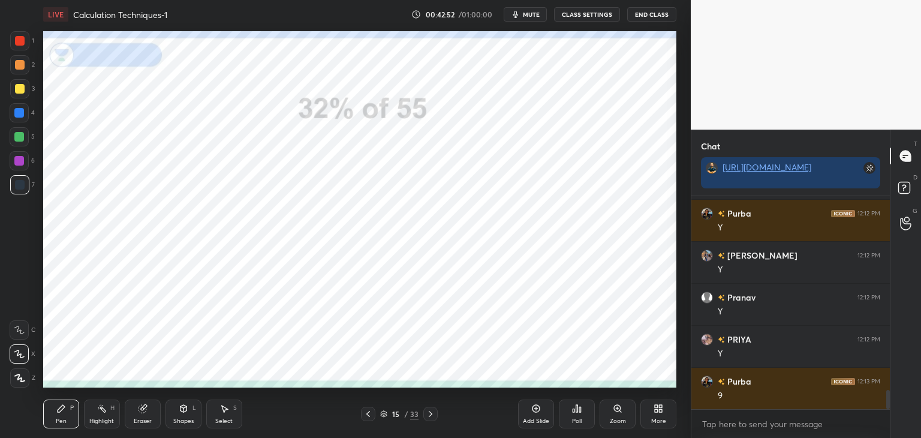
click at [20, 47] on div at bounding box center [19, 40] width 19 height 19
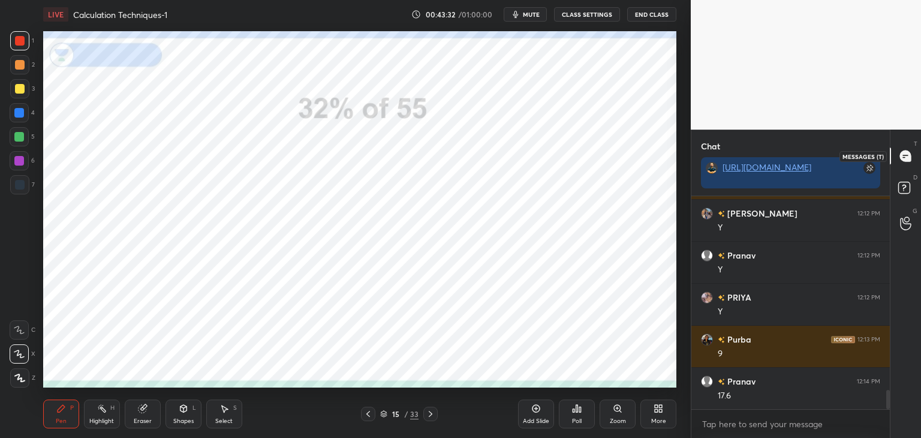
click at [910, 152] on icon at bounding box center [906, 156] width 13 height 13
click at [909, 185] on rect at bounding box center [903, 187] width 11 height 11
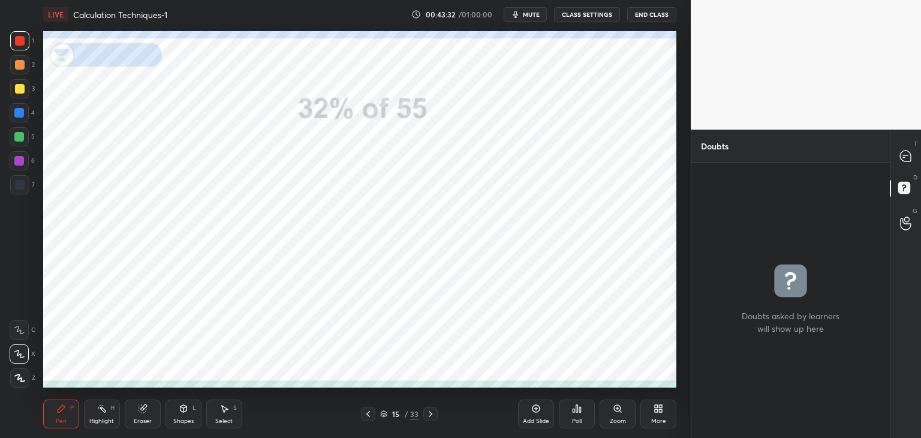
scroll to position [4, 4]
click at [907, 164] on div at bounding box center [906, 156] width 24 height 22
type textarea "x"
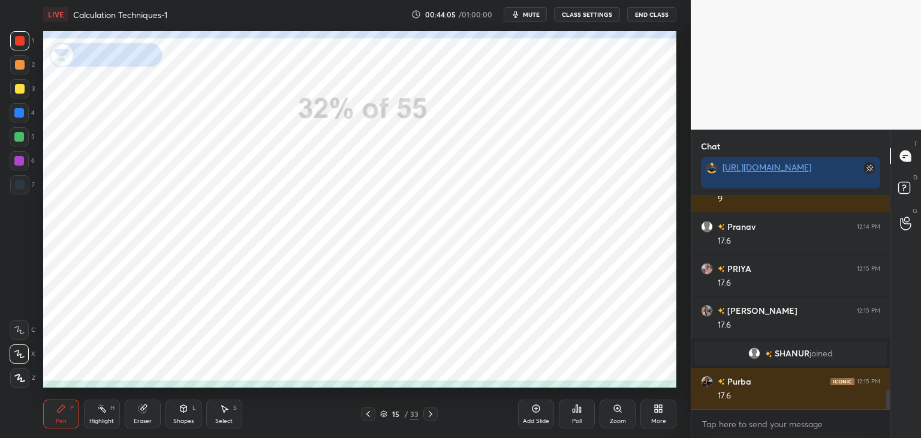
scroll to position [2124, 0]
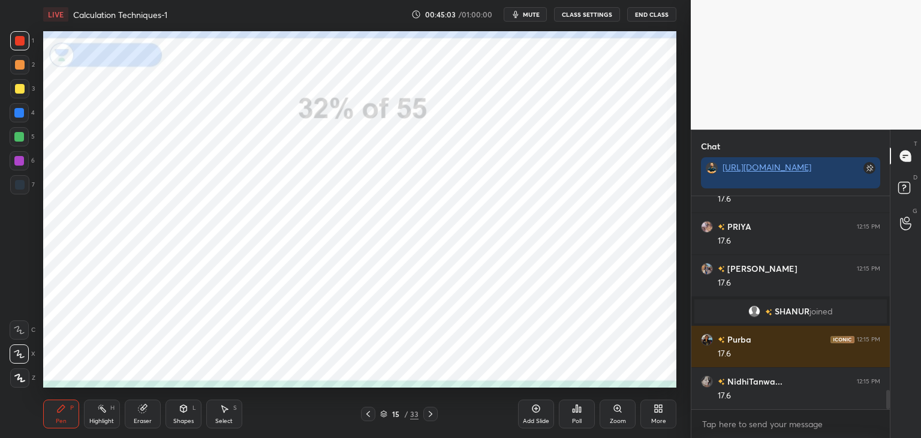
click at [434, 411] on icon at bounding box center [431, 414] width 10 height 10
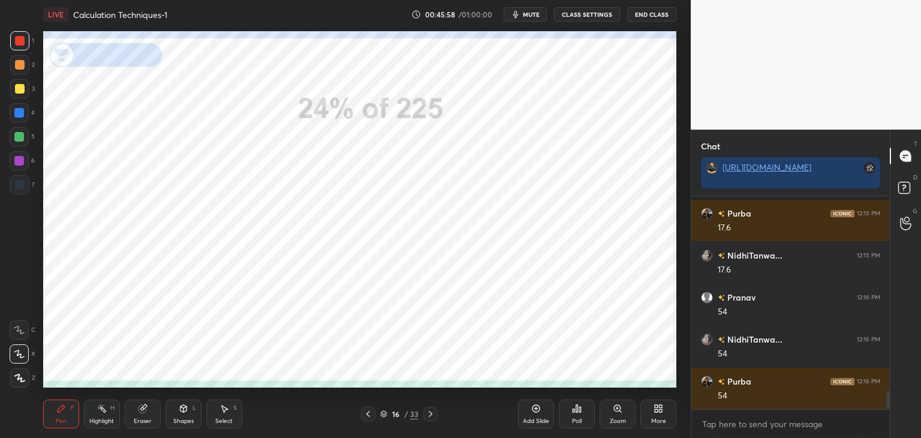
scroll to position [2292, 0]
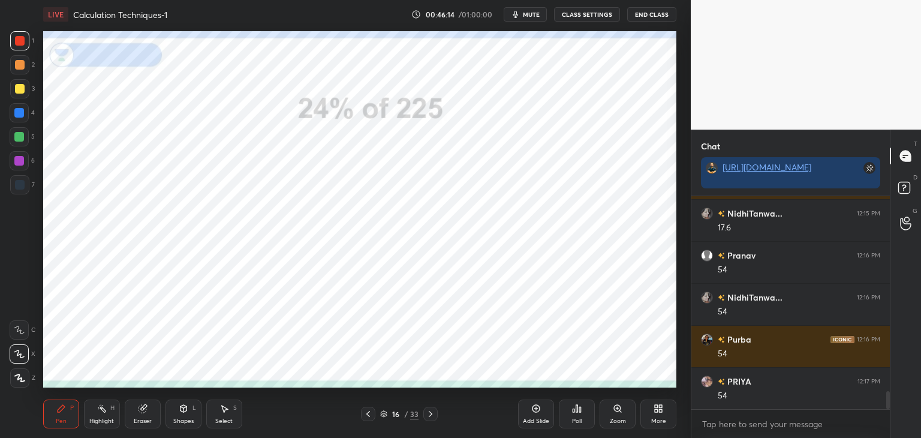
click at [433, 413] on icon at bounding box center [431, 414] width 10 height 10
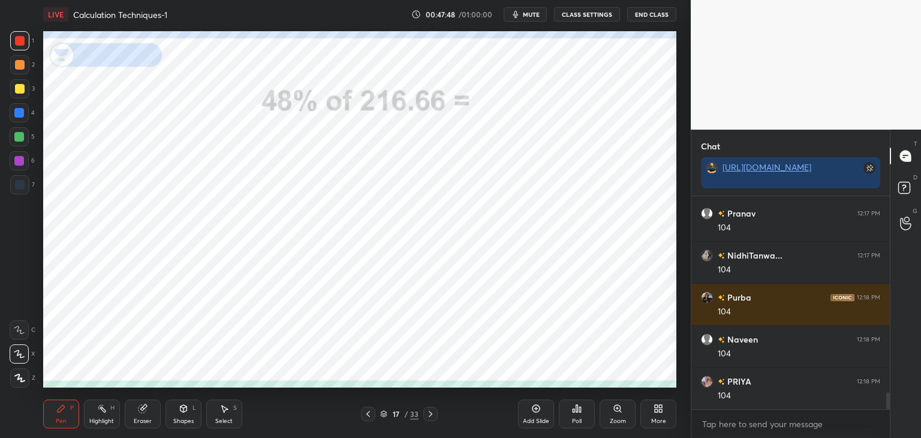
click at [432, 413] on icon at bounding box center [431, 414] width 10 height 10
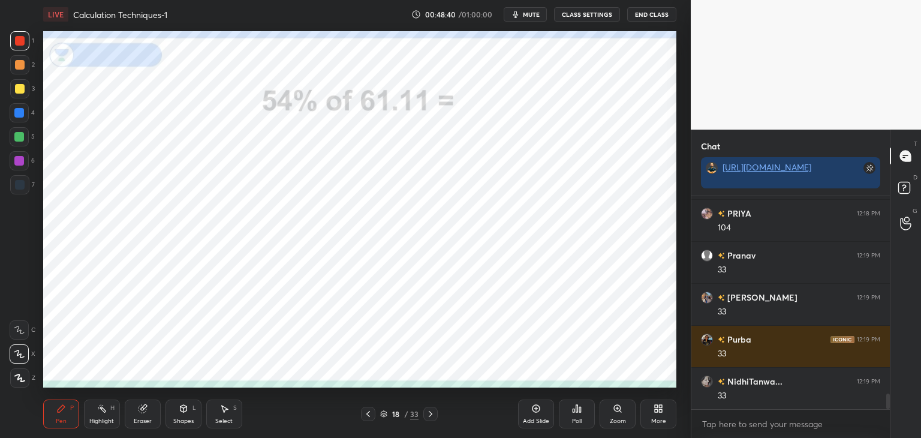
scroll to position [2712, 0]
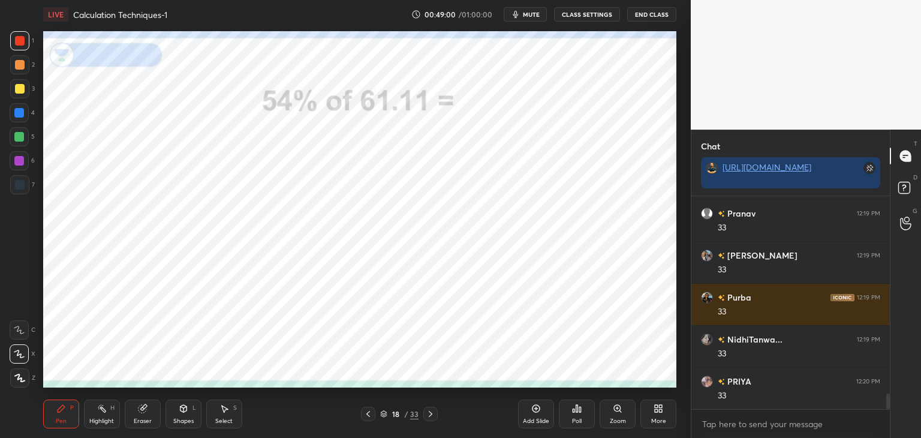
click at [437, 406] on div "Pen P Highlight H Eraser Shapes L Select S 18 / 33 Add Slide Poll Zoom More" at bounding box center [359, 414] width 633 height 48
click at [428, 413] on icon at bounding box center [431, 414] width 10 height 10
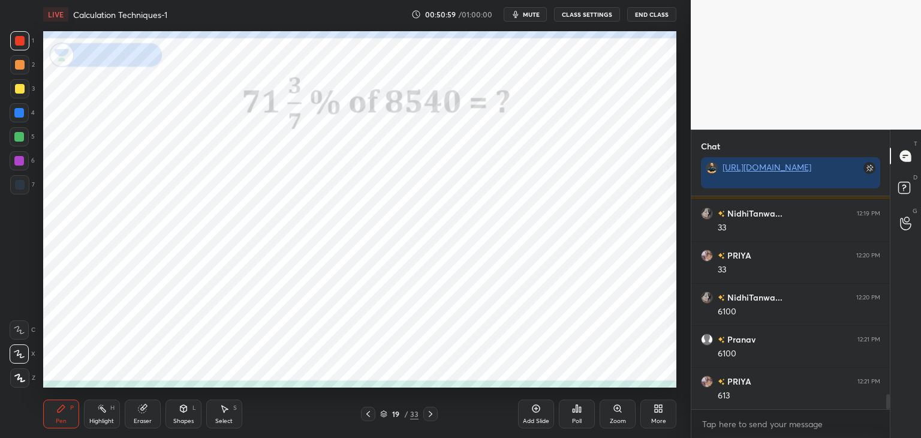
scroll to position [2880, 0]
click at [19, 375] on icon at bounding box center [19, 378] width 11 height 8
click at [432, 414] on icon at bounding box center [431, 414] width 10 height 10
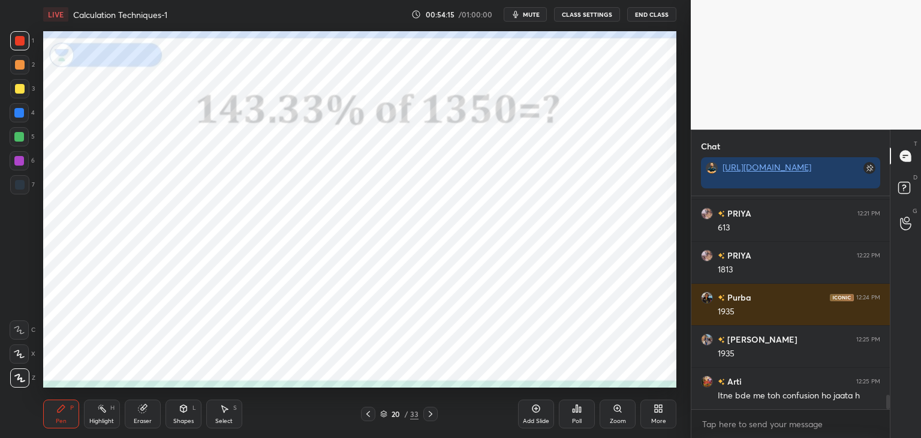
scroll to position [3048, 0]
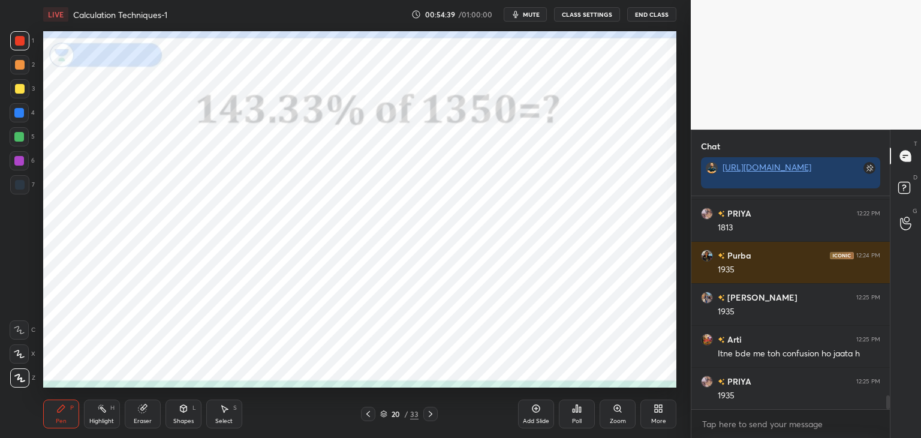
click at [429, 414] on icon at bounding box center [431, 414] width 10 height 10
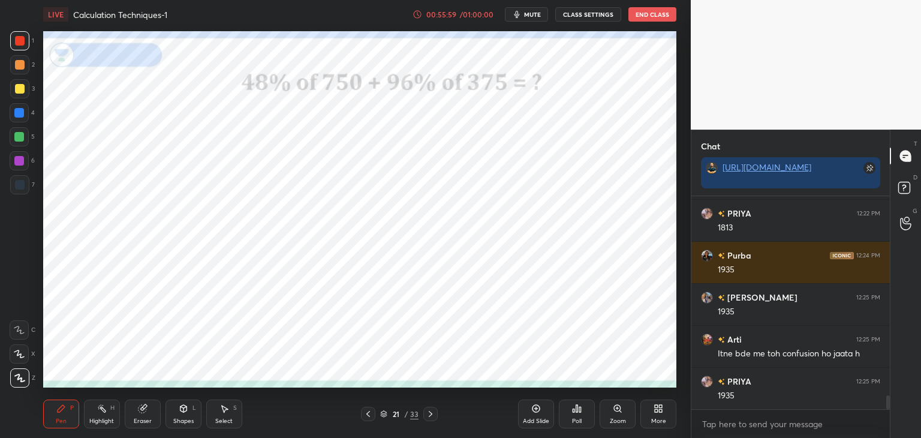
scroll to position [3090, 0]
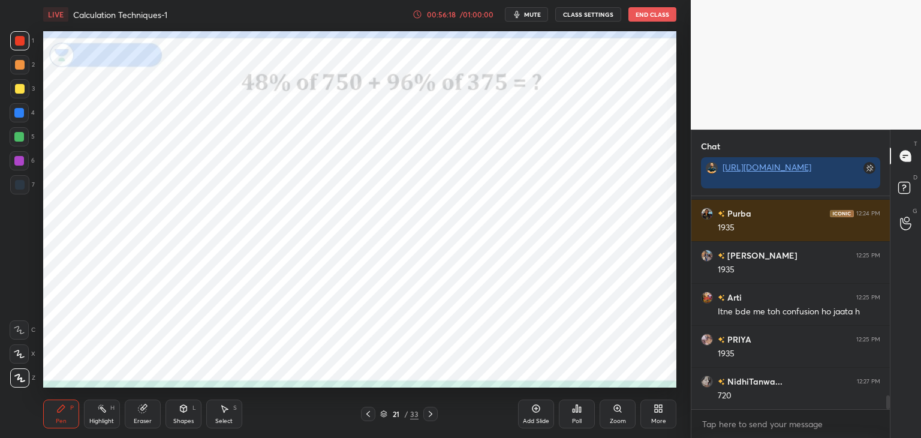
click at [432, 416] on icon at bounding box center [431, 414] width 10 height 10
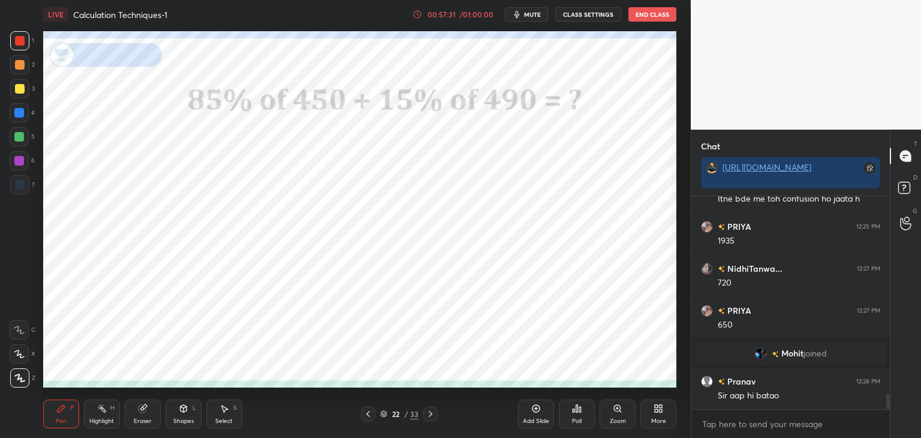
scroll to position [2868, 0]
click at [365, 415] on icon at bounding box center [368, 414] width 10 height 10
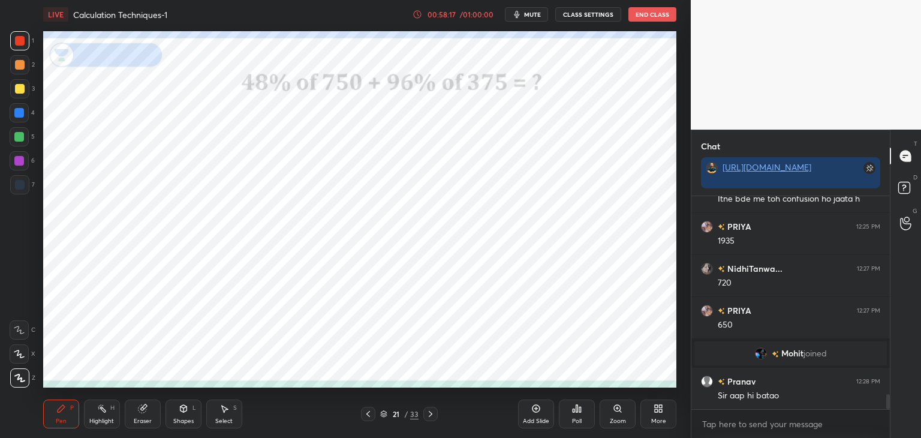
scroll to position [2910, 0]
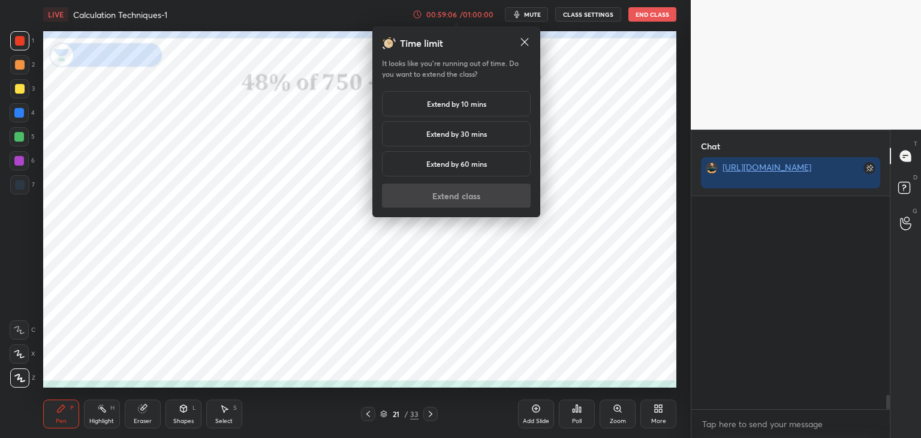
scroll to position [238, 195]
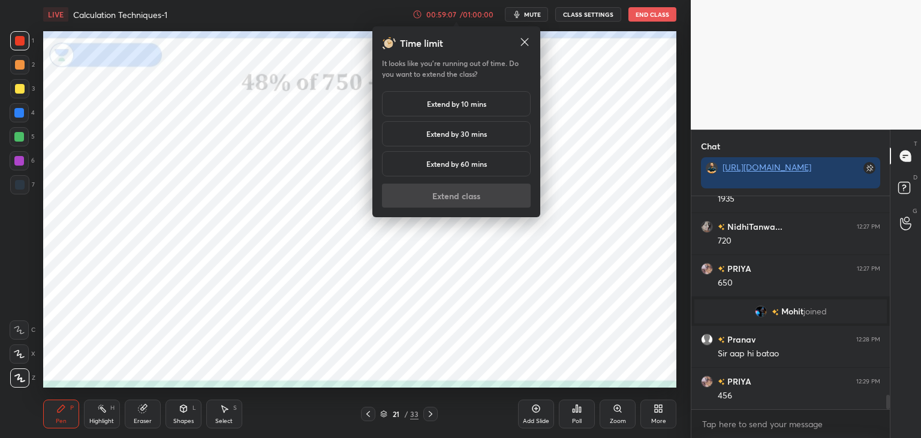
click at [452, 101] on h5 "Extend by 10 mins" at bounding box center [456, 103] width 59 height 11
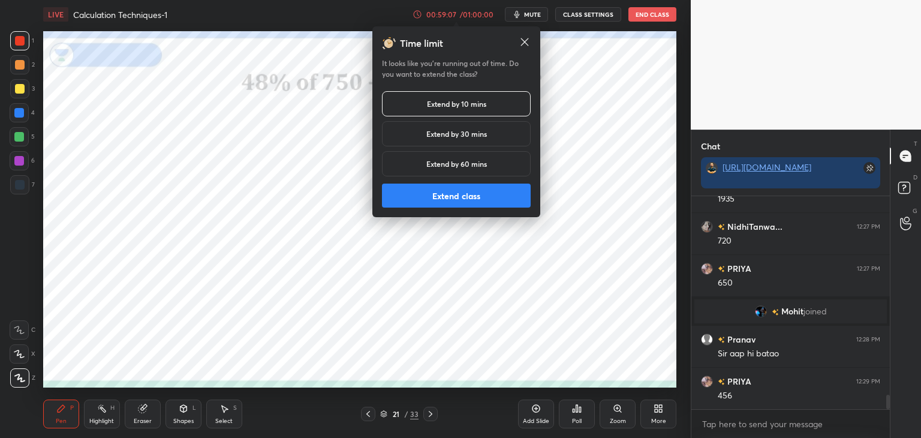
click at [434, 191] on button "Extend class" at bounding box center [456, 196] width 149 height 24
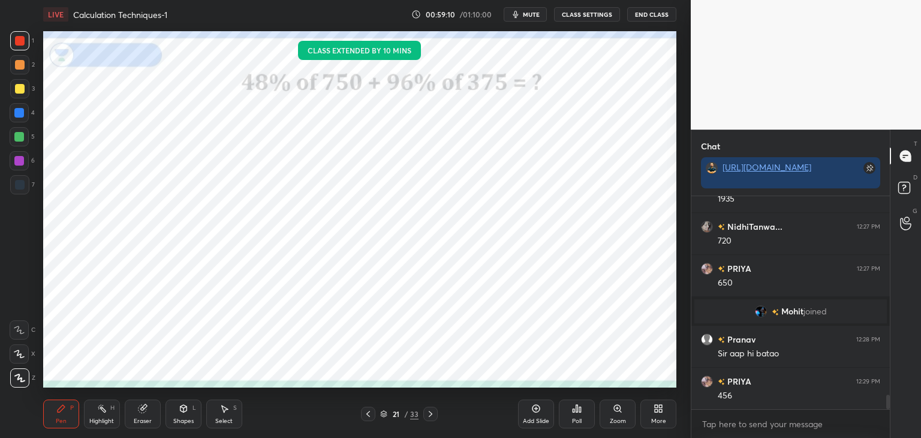
click at [534, 405] on icon at bounding box center [537, 409] width 8 height 8
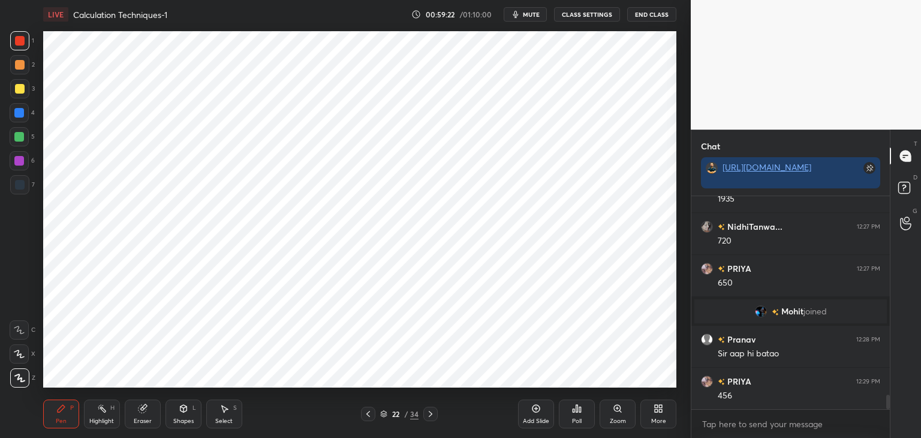
click at [22, 190] on div at bounding box center [20, 185] width 10 height 10
click at [22, 40] on div at bounding box center [20, 41] width 10 height 10
click at [21, 181] on div at bounding box center [20, 185] width 10 height 10
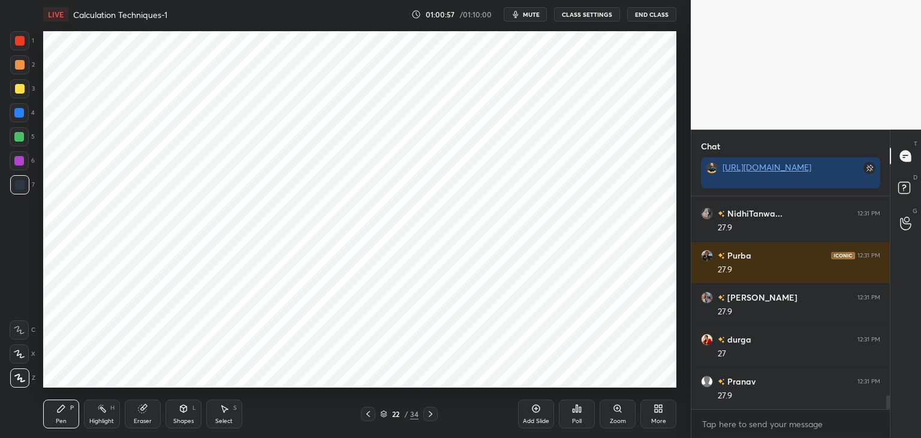
scroll to position [3148, 0]
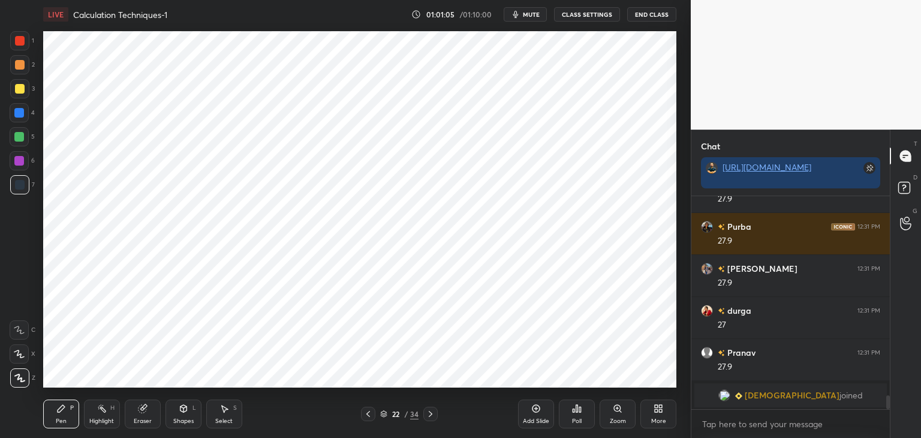
click at [429, 413] on icon at bounding box center [431, 414] width 4 height 6
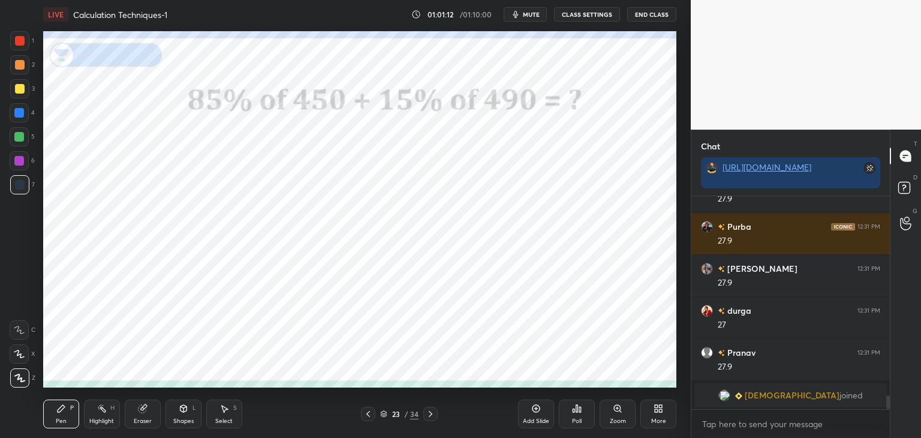
scroll to position [3094, 0]
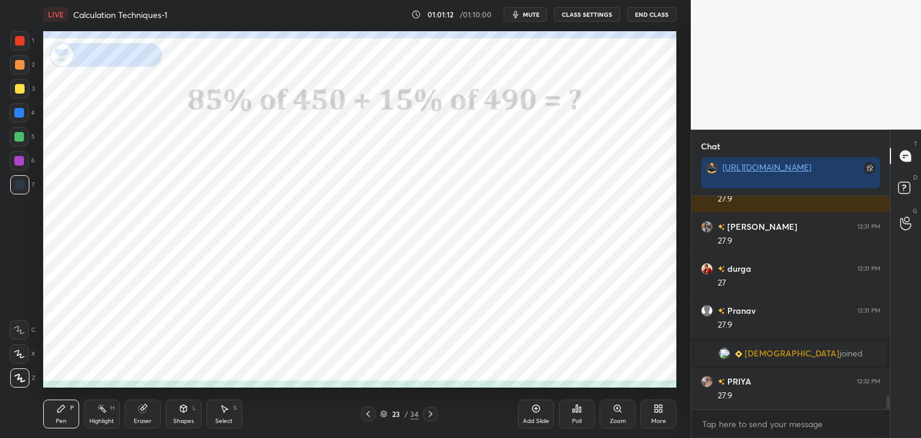
click at [364, 415] on icon at bounding box center [368, 414] width 10 height 10
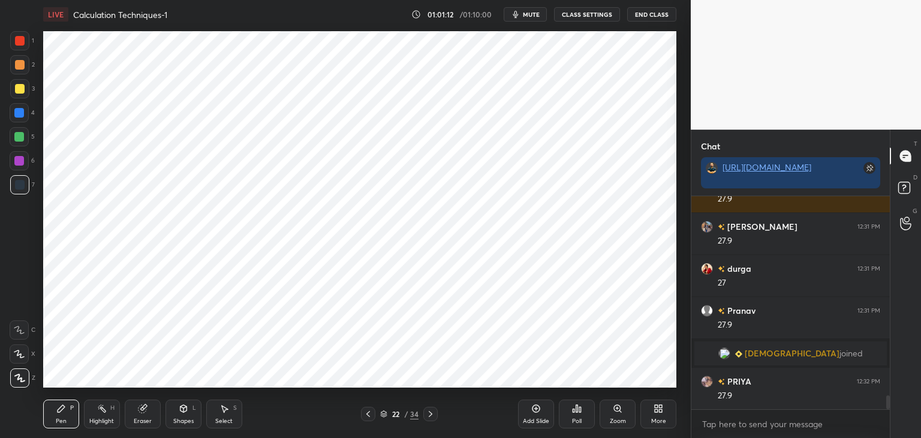
click at [369, 411] on icon at bounding box center [368, 414] width 10 height 10
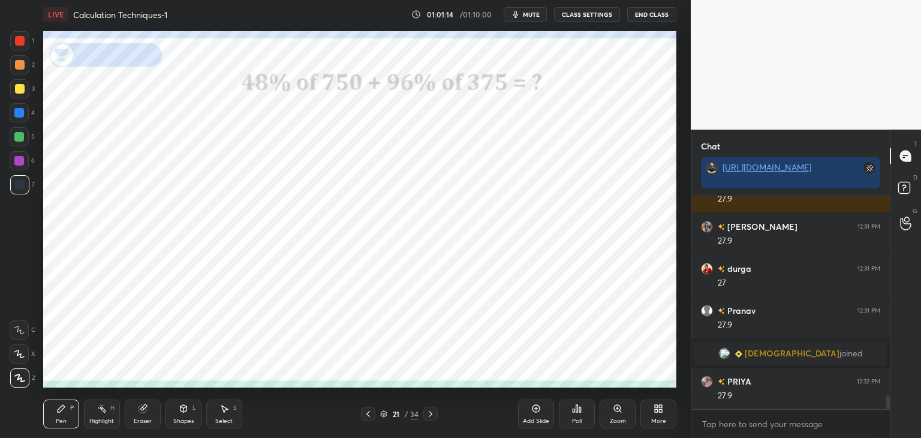
click at [372, 415] on icon at bounding box center [368, 414] width 10 height 10
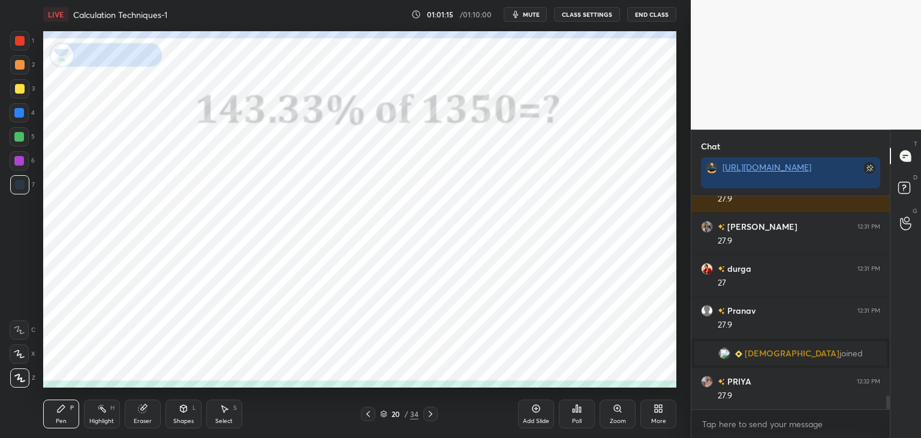
click at [437, 411] on div at bounding box center [430, 414] width 14 height 14
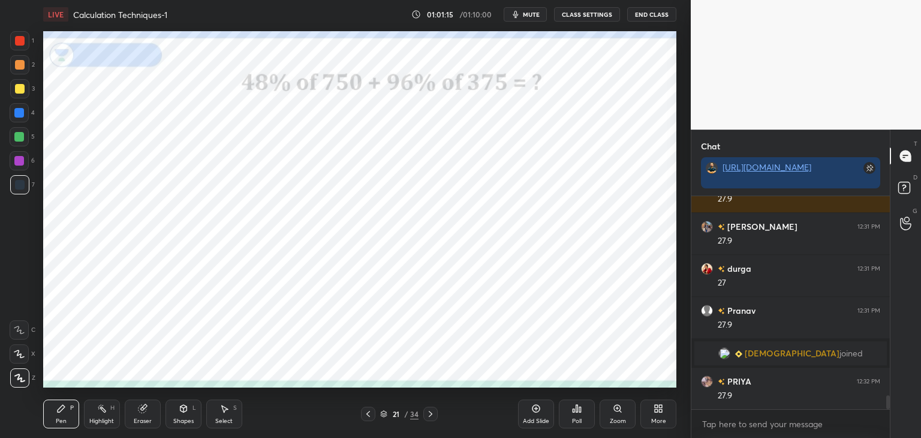
click at [436, 413] on div at bounding box center [430, 414] width 14 height 14
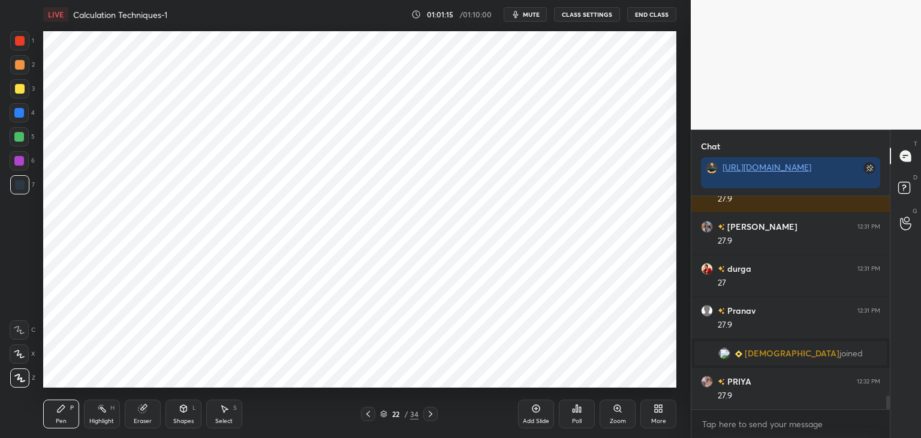
click at [431, 411] on icon at bounding box center [431, 414] width 10 height 10
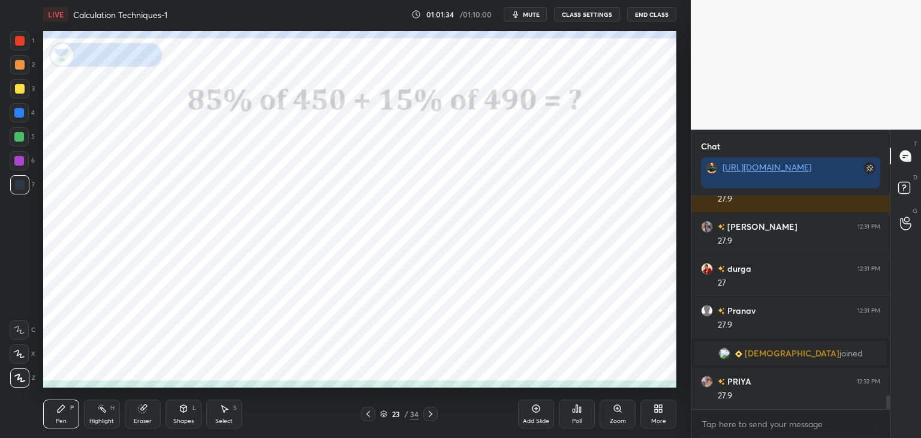
click at [24, 39] on div at bounding box center [20, 41] width 10 height 10
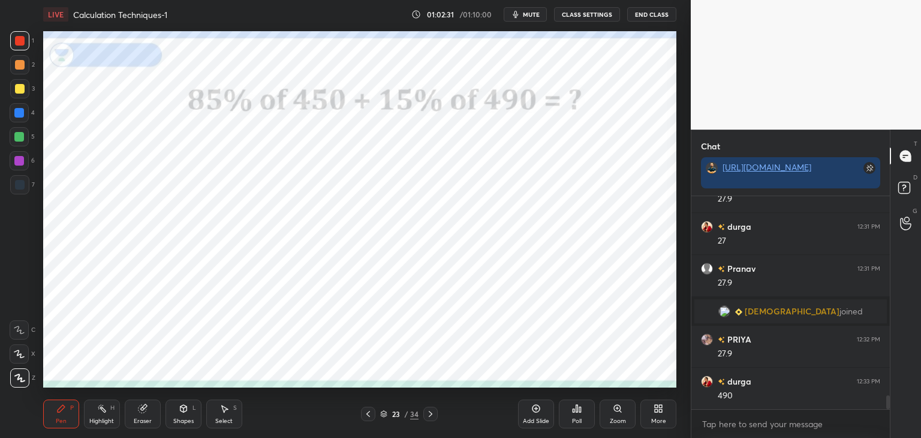
scroll to position [3165, 0]
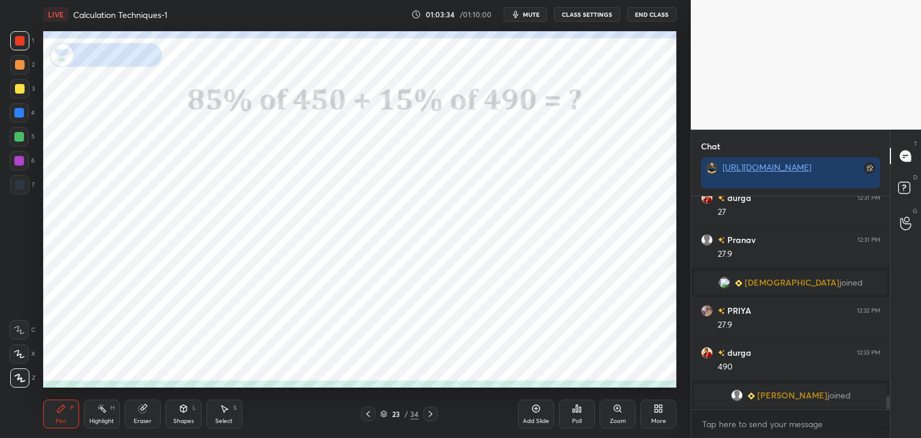
click at [431, 417] on icon at bounding box center [431, 414] width 10 height 10
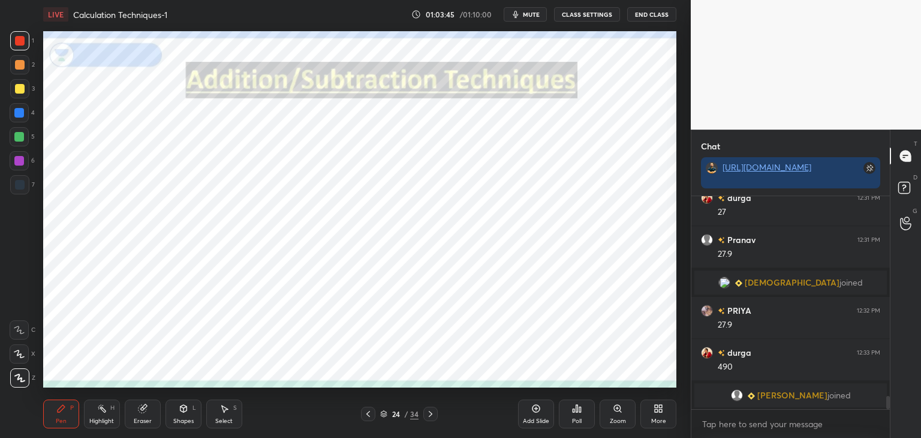
click at [364, 416] on icon at bounding box center [368, 414] width 10 height 10
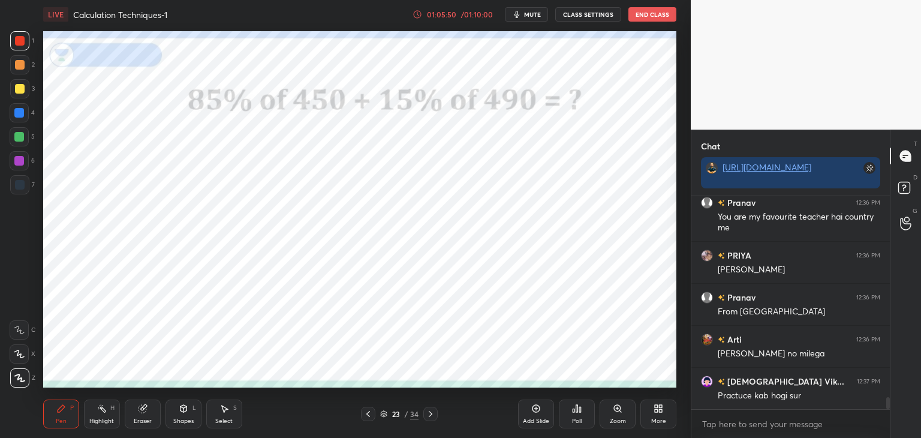
scroll to position [3527, 0]
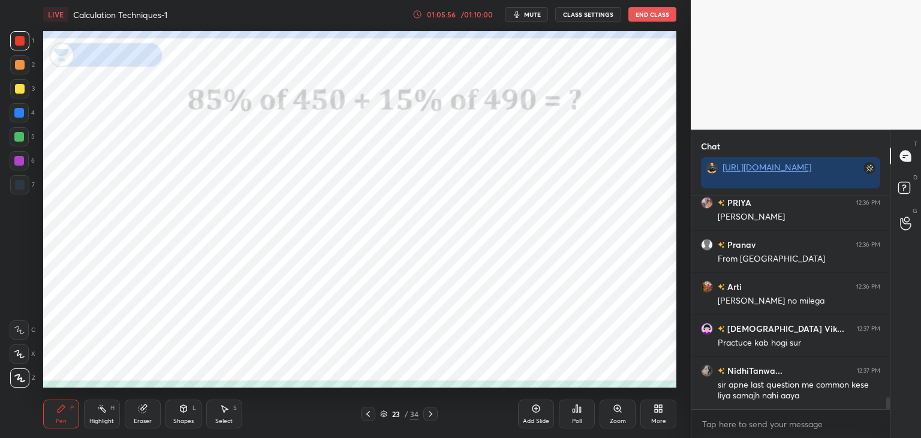
click at [372, 412] on icon at bounding box center [368, 414] width 10 height 10
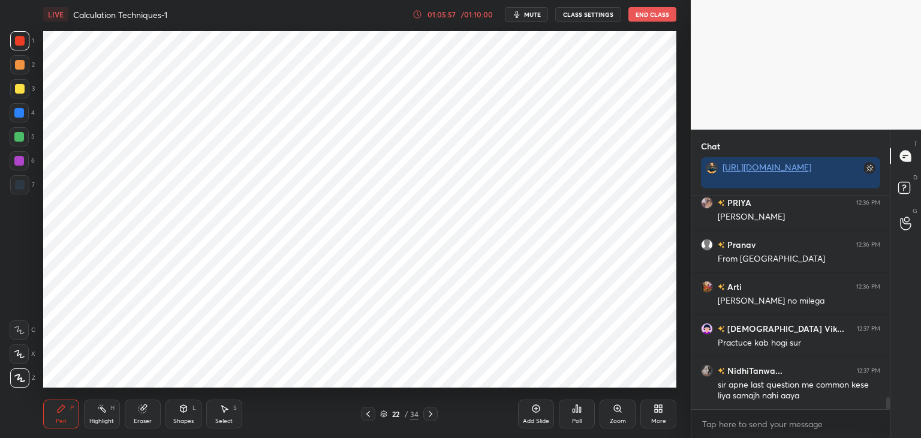
click at [434, 416] on icon at bounding box center [431, 414] width 10 height 10
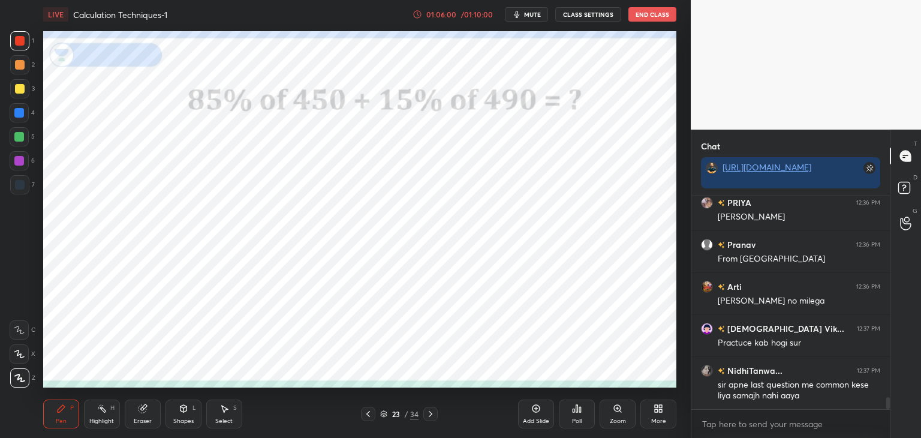
scroll to position [3539, 0]
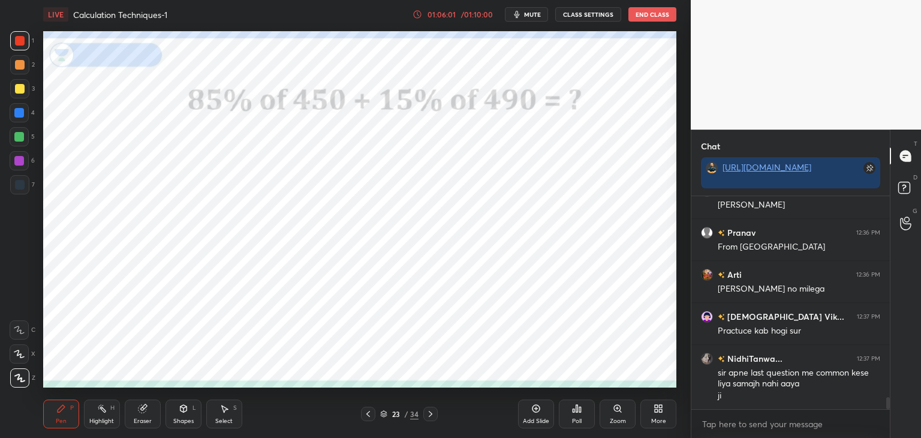
click at [369, 416] on icon at bounding box center [368, 414] width 10 height 10
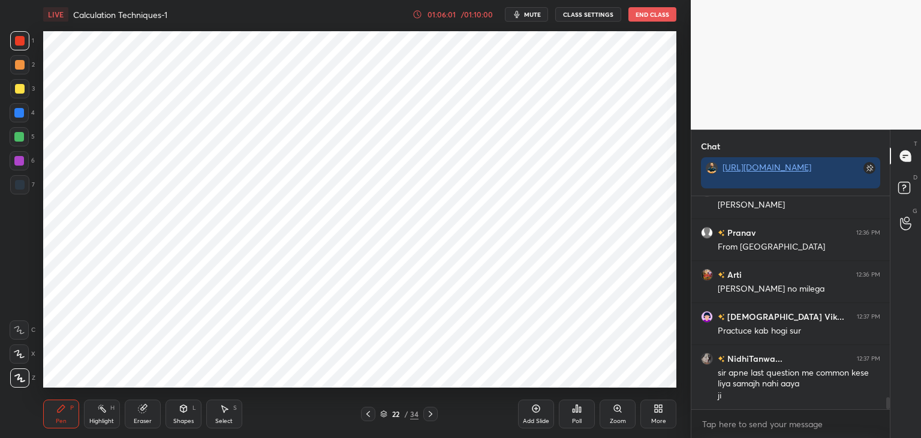
click at [371, 415] on icon at bounding box center [368, 414] width 10 height 10
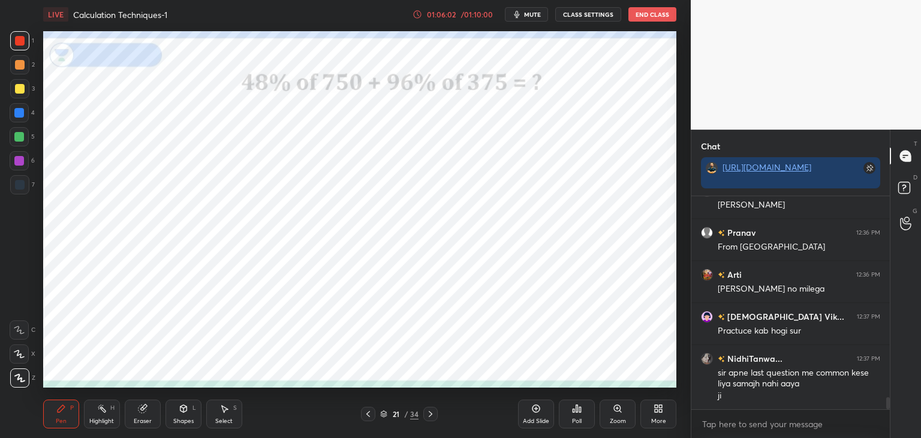
click at [369, 416] on icon at bounding box center [368, 414] width 4 height 6
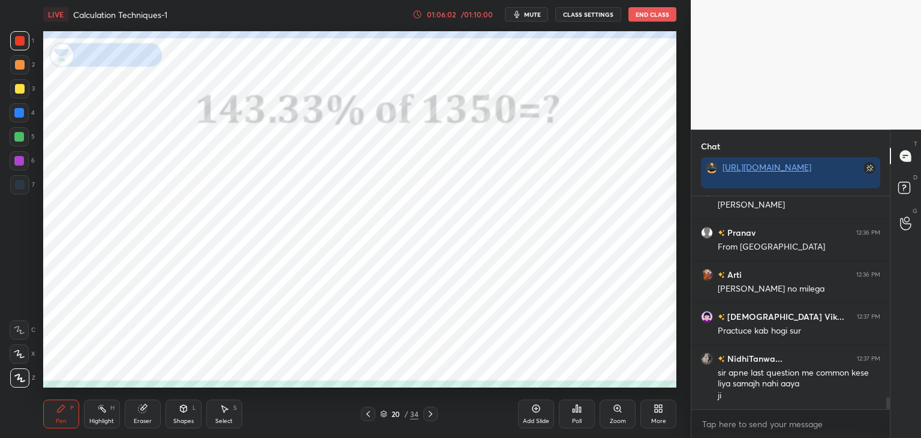
click at [434, 416] on icon at bounding box center [431, 414] width 10 height 10
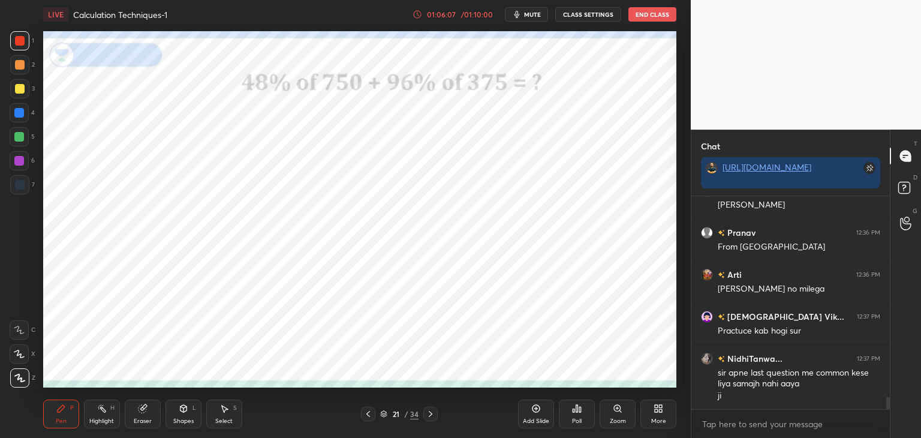
scroll to position [3551, 0]
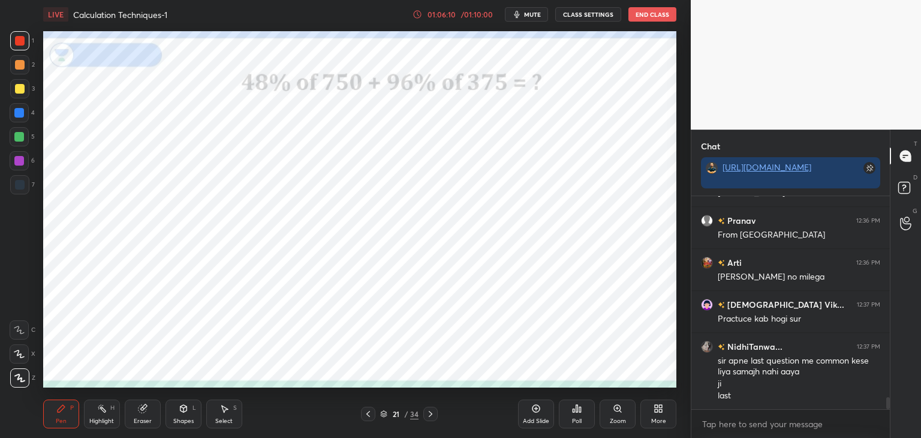
click at [437, 415] on div at bounding box center [430, 414] width 14 height 14
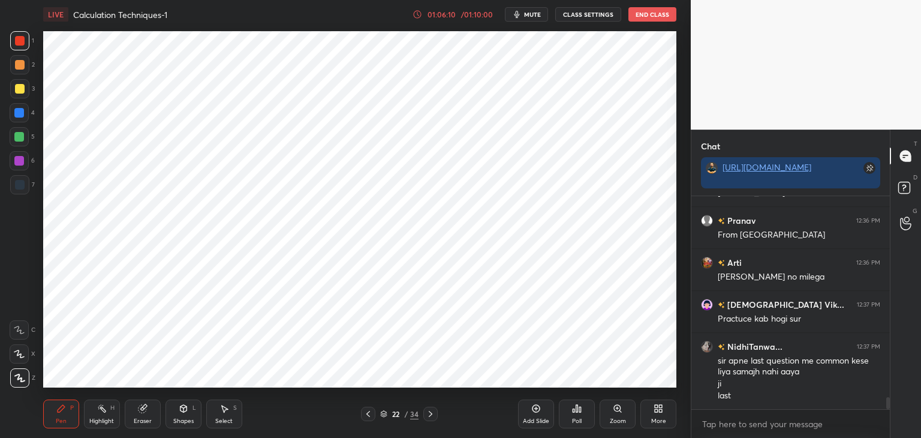
click at [438, 415] on div "22 / 34" at bounding box center [399, 414] width 237 height 14
click at [438, 412] on div "22 / 34" at bounding box center [399, 414] width 237 height 14
click at [429, 413] on icon at bounding box center [431, 414] width 10 height 10
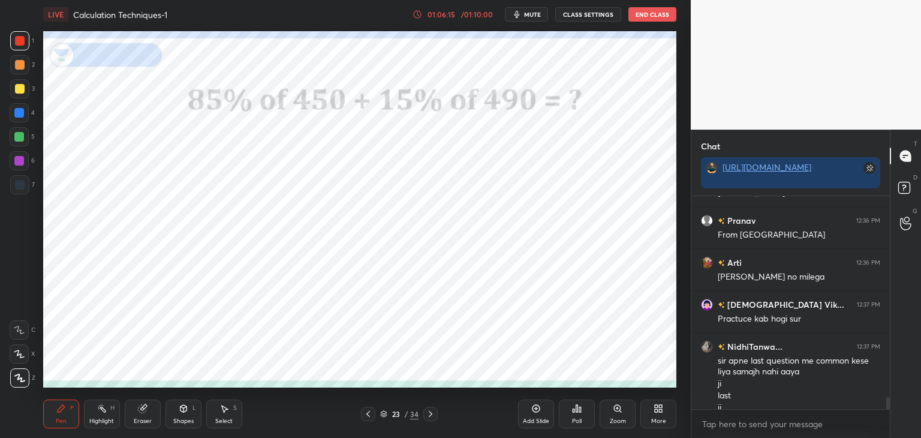
scroll to position [3563, 0]
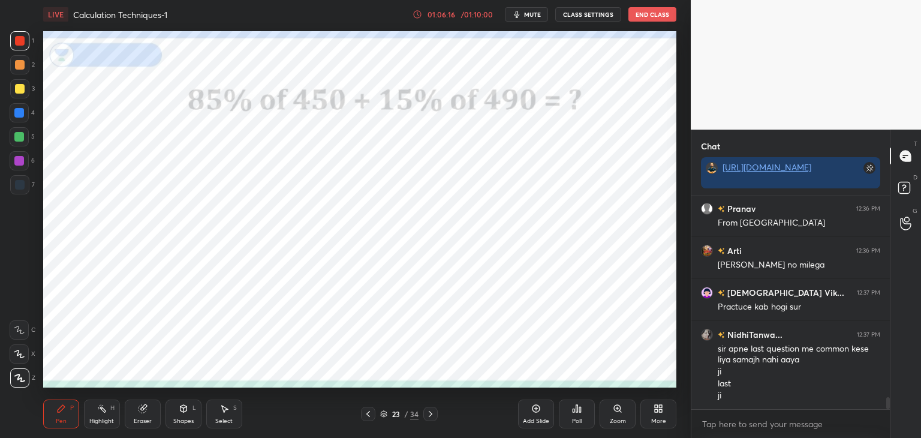
click at [142, 413] on icon at bounding box center [143, 409] width 8 height 8
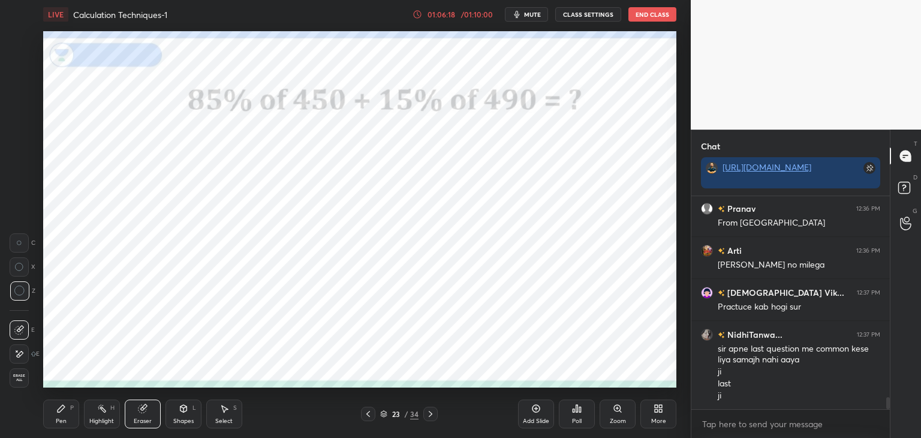
click at [58, 413] on div "Pen P" at bounding box center [61, 413] width 36 height 29
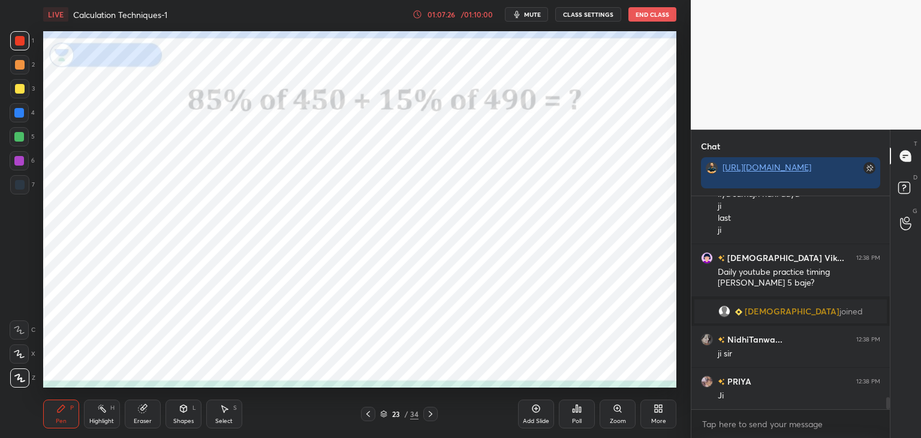
scroll to position [3640, 0]
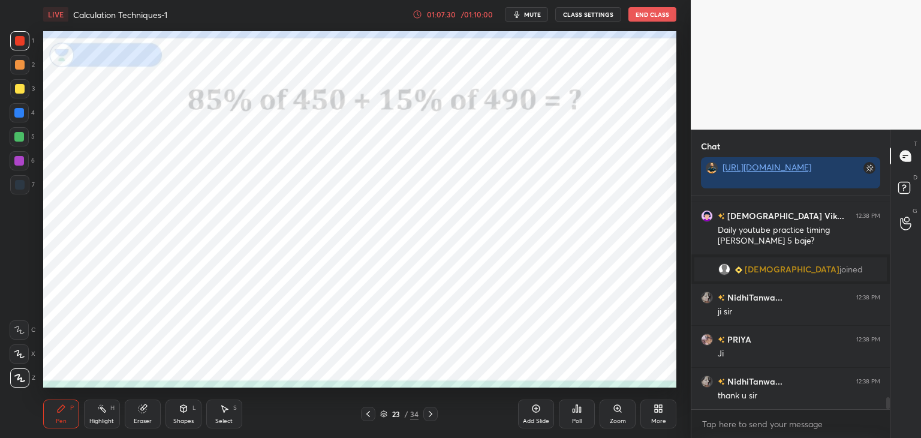
click at [654, 15] on button "End Class" at bounding box center [652, 14] width 48 height 14
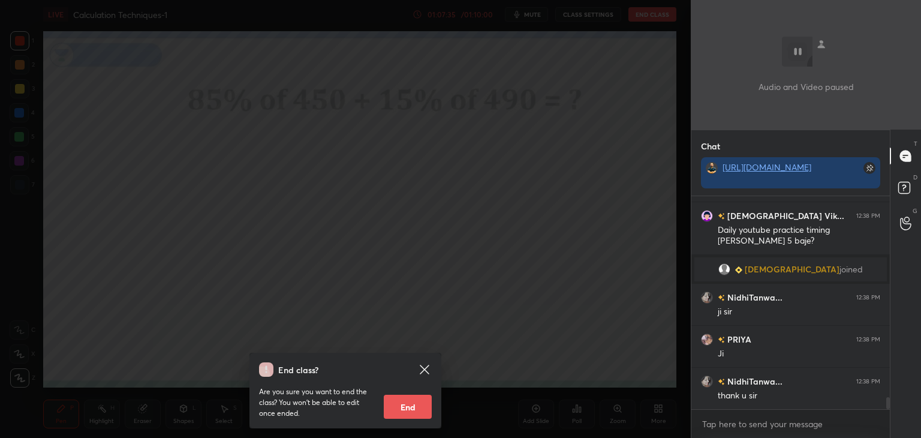
click at [419, 407] on button "End" at bounding box center [408, 407] width 48 height 24
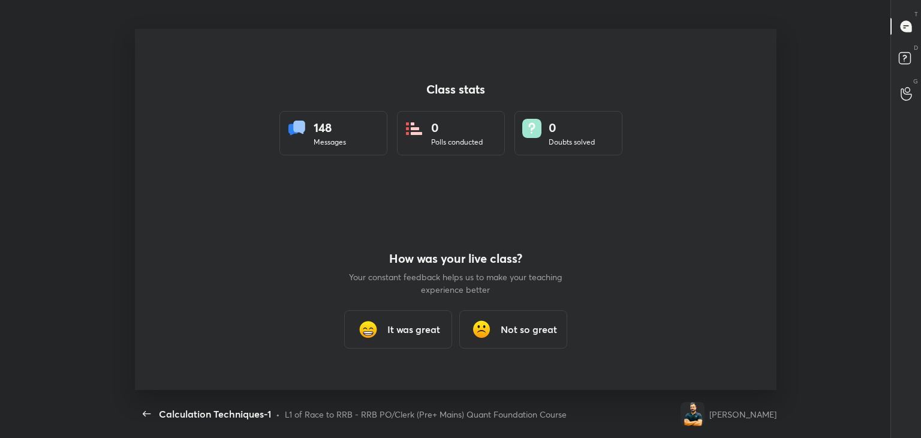
scroll to position [0, 0]
click at [384, 329] on div "It was great" at bounding box center [398, 329] width 108 height 38
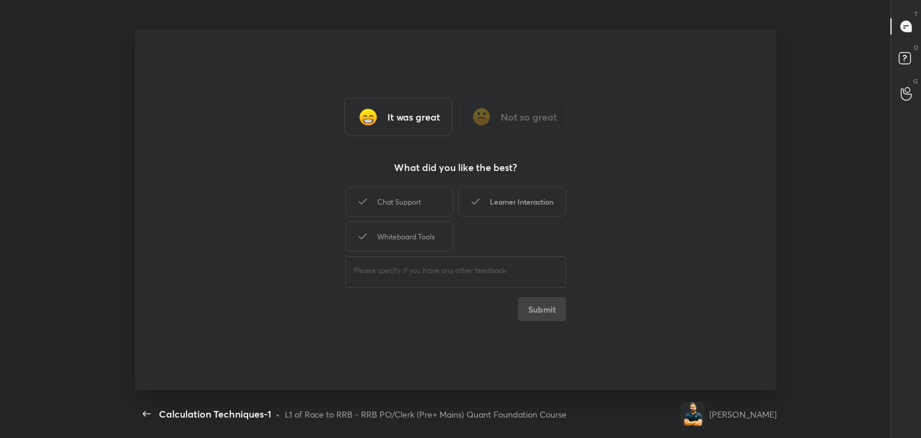
click at [481, 201] on icon at bounding box center [475, 201] width 14 height 14
click at [414, 206] on div "Chat Support" at bounding box center [399, 202] width 108 height 30
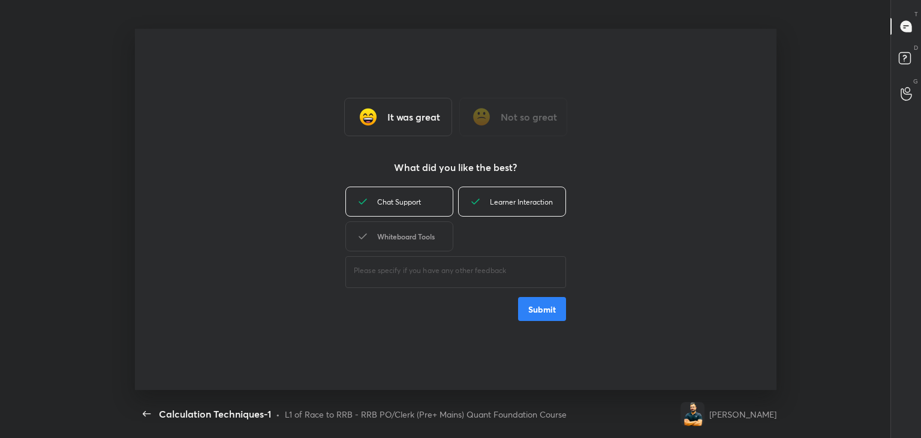
click at [430, 248] on div "Whiteboard Tools" at bounding box center [399, 236] width 108 height 30
click at [534, 311] on button "Submit" at bounding box center [542, 309] width 48 height 24
